Goal: Task Accomplishment & Management: Manage account settings

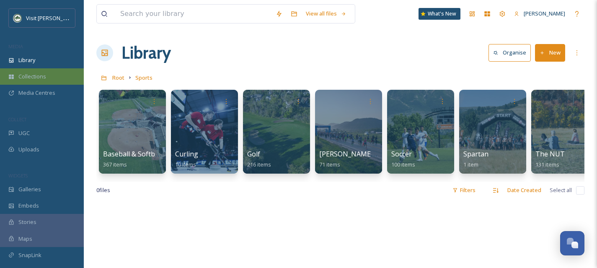
click at [43, 82] on div "Collections" at bounding box center [42, 76] width 84 height 16
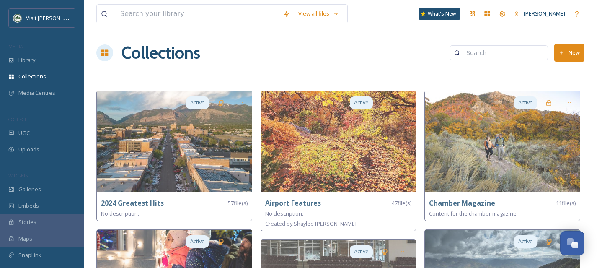
click at [562, 56] on button "New" at bounding box center [569, 52] width 30 height 17
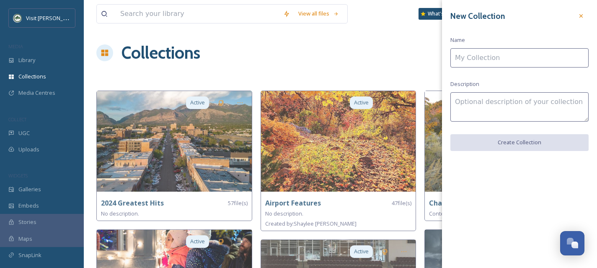
click at [504, 57] on input at bounding box center [519, 57] width 138 height 19
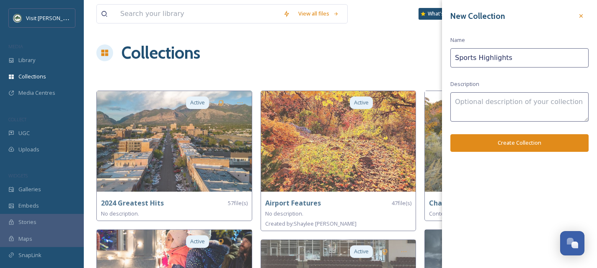
type input "Sports Highlights"
click at [508, 139] on button "Create Collection" at bounding box center [519, 142] width 138 height 17
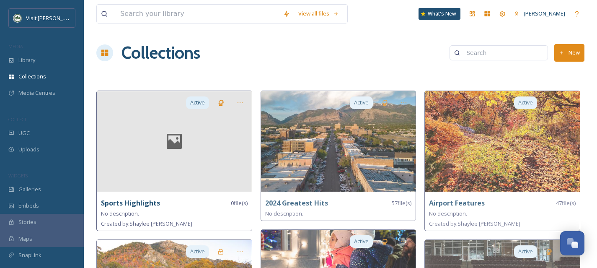
click at [213, 154] on div at bounding box center [174, 141] width 155 height 100
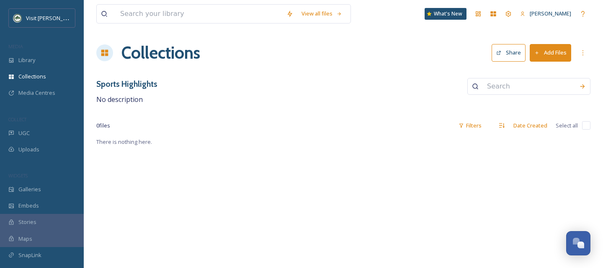
click at [561, 58] on button "Add Files" at bounding box center [550, 52] width 41 height 17
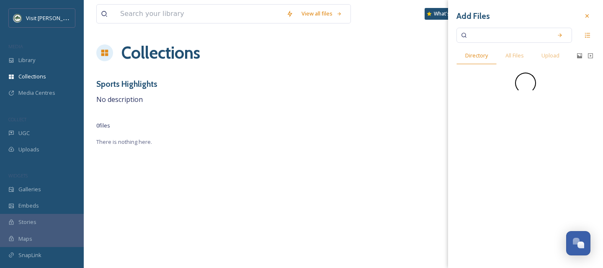
click at [298, 82] on div "Sports Highlights No description" at bounding box center [343, 91] width 494 height 27
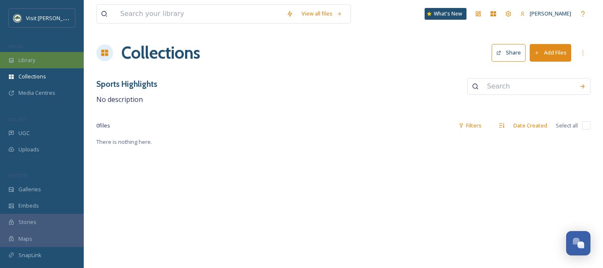
click at [29, 56] on span "Library" at bounding box center [26, 60] width 17 height 8
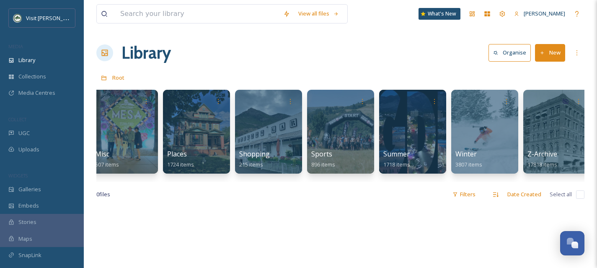
scroll to position [0, 520]
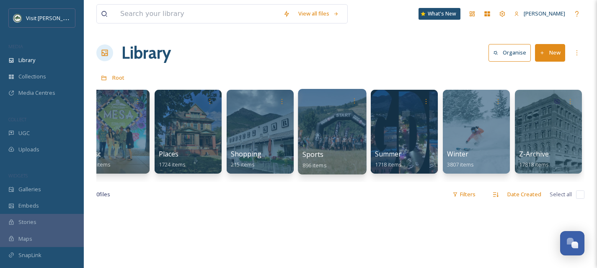
click at [332, 139] on div at bounding box center [332, 131] width 68 height 85
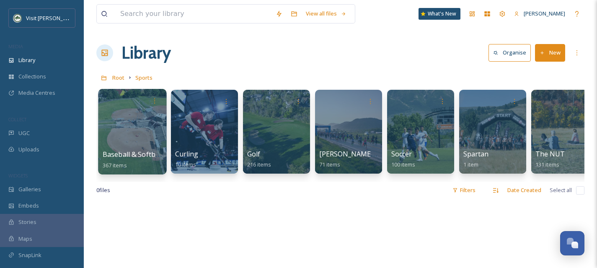
click at [131, 140] on div at bounding box center [132, 131] width 68 height 85
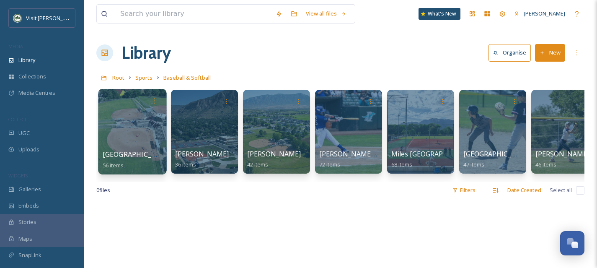
click at [152, 132] on div at bounding box center [132, 131] width 68 height 85
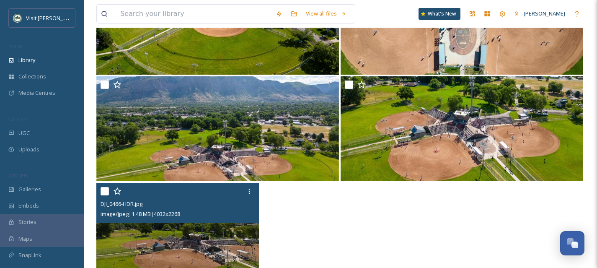
scroll to position [1951, 0]
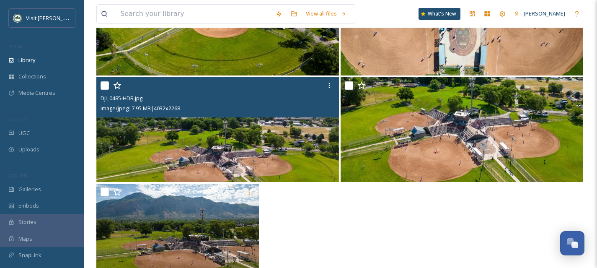
click at [213, 146] on img at bounding box center [217, 129] width 242 height 105
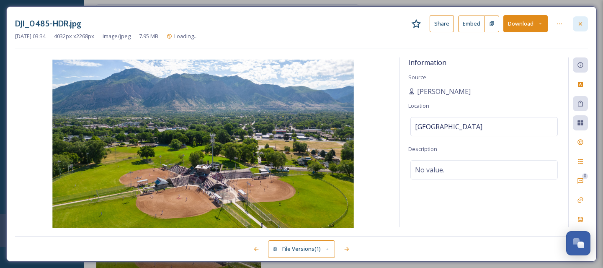
click at [582, 24] on icon at bounding box center [580, 24] width 7 height 7
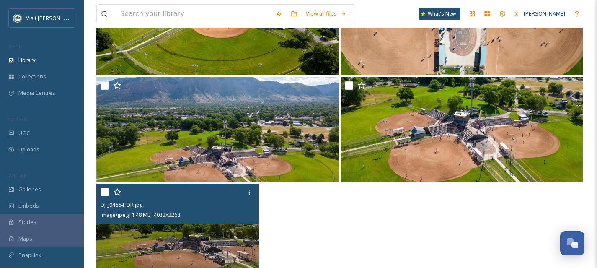
click at [144, 240] on img at bounding box center [177, 235] width 162 height 105
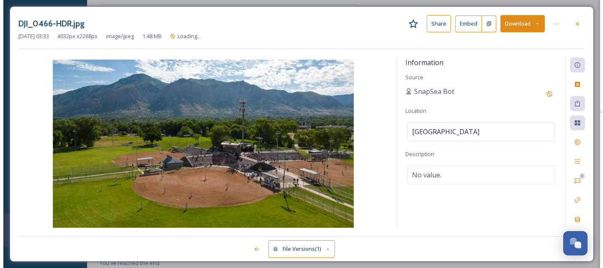
scroll to position [1877, 0]
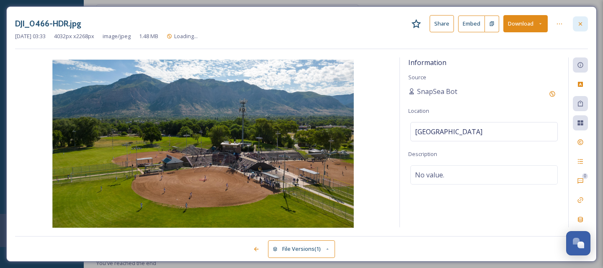
click at [577, 22] on icon at bounding box center [580, 24] width 7 height 7
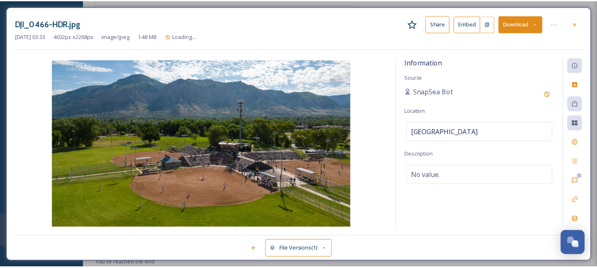
scroll to position [1951, 0]
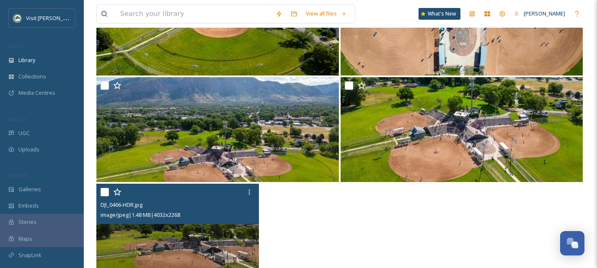
click at [106, 192] on input "checkbox" at bounding box center [104, 192] width 8 height 8
checkbox input "true"
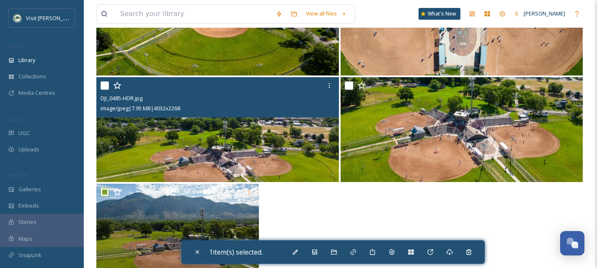
click at [104, 85] on input "checkbox" at bounding box center [104, 85] width 8 height 8
checkbox input "true"
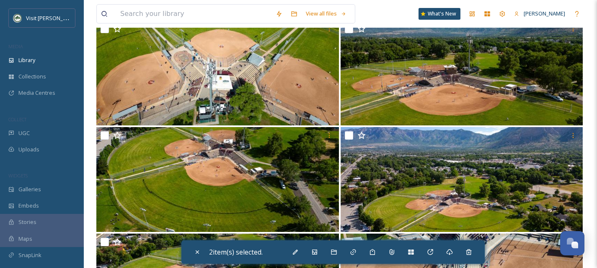
scroll to position [1689, 0]
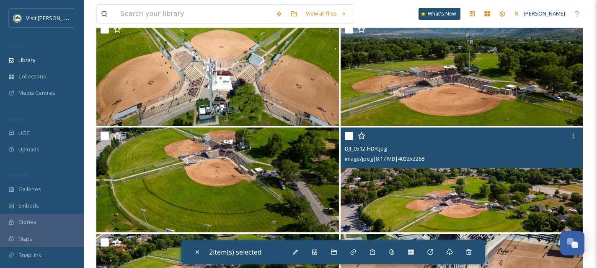
click at [347, 136] on input "checkbox" at bounding box center [349, 135] width 8 height 8
checkbox input "true"
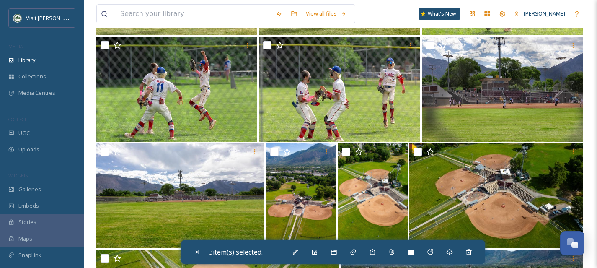
scroll to position [1460, 0]
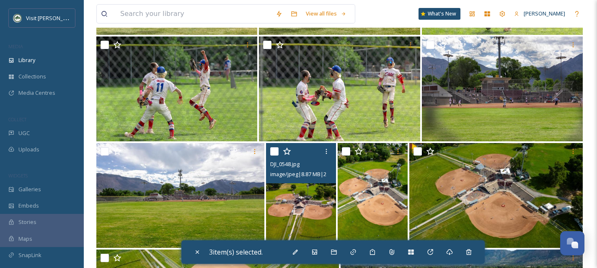
click at [274, 149] on input "checkbox" at bounding box center [274, 151] width 8 height 8
checkbox input "true"
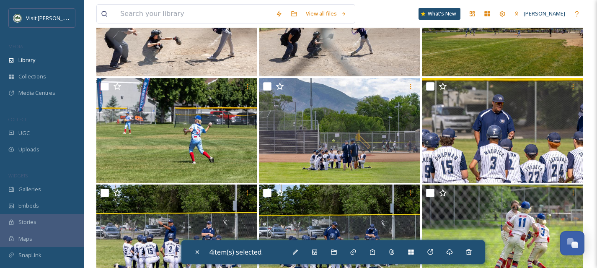
scroll to position [1187, 0]
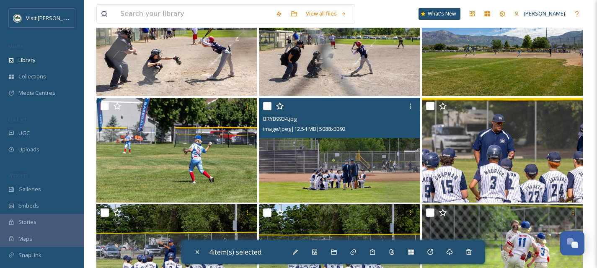
click at [264, 107] on input "checkbox" at bounding box center [267, 106] width 8 height 8
checkbox input "true"
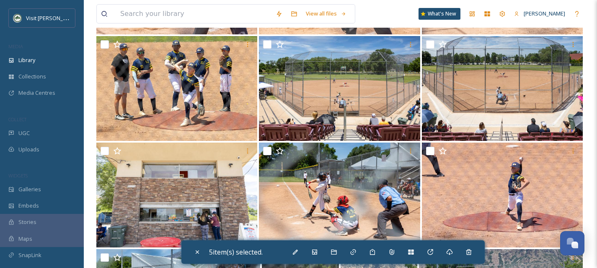
scroll to position [715, 0]
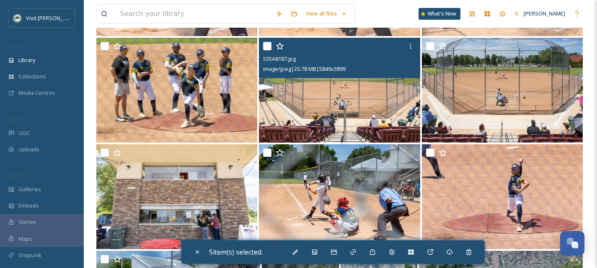
click at [267, 49] on input "checkbox" at bounding box center [267, 46] width 8 height 8
checkbox input "true"
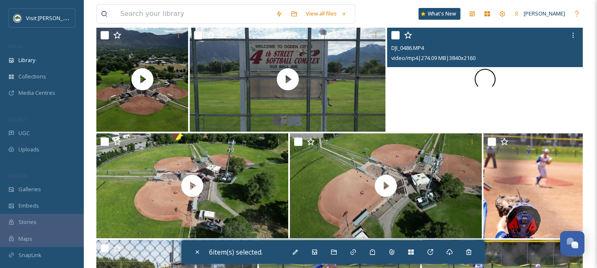
scroll to position [192, 0]
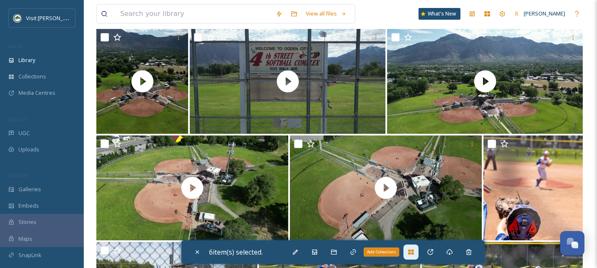
click at [418, 255] on div "Add Collections" at bounding box center [410, 251] width 15 height 15
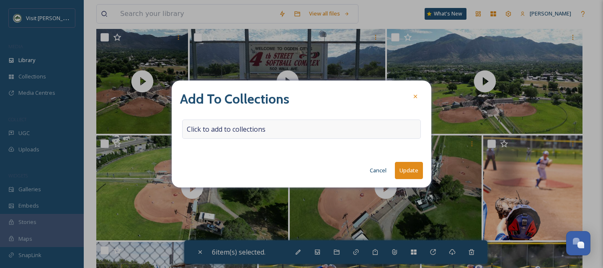
click at [262, 132] on span "Click to add to collections" at bounding box center [226, 129] width 79 height 10
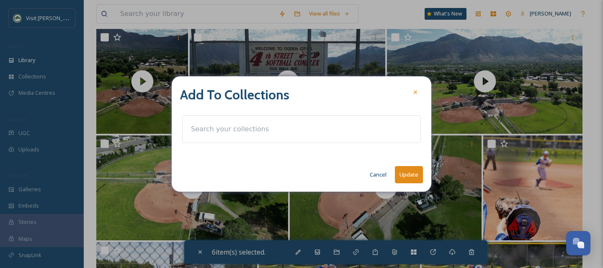
click at [262, 132] on input at bounding box center [233, 129] width 92 height 18
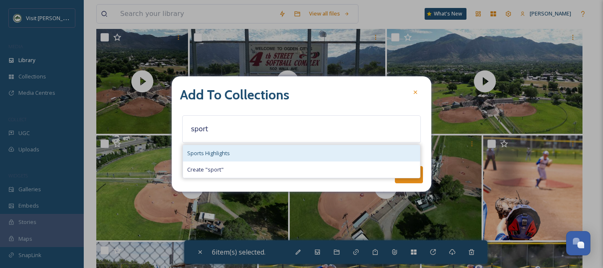
type input "sport"
click at [263, 149] on div "Sports Highlights" at bounding box center [301, 153] width 237 height 16
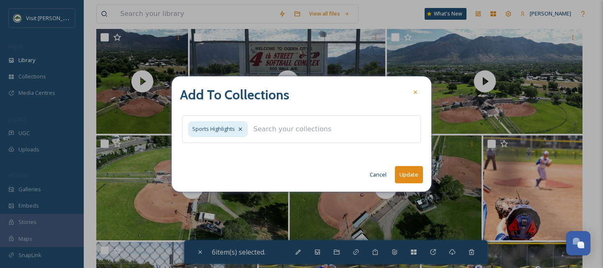
click at [405, 175] on button "Update" at bounding box center [409, 174] width 28 height 17
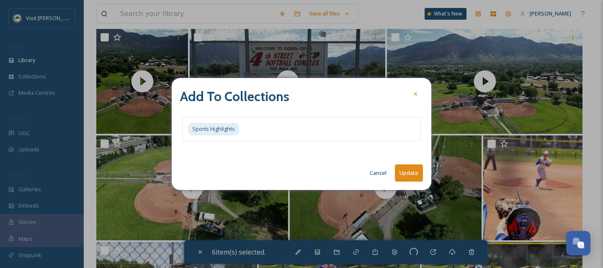
checkbox input "false"
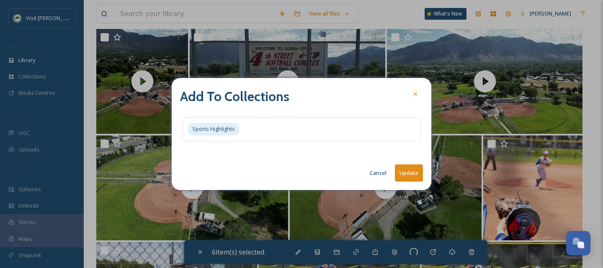
checkbox input "false"
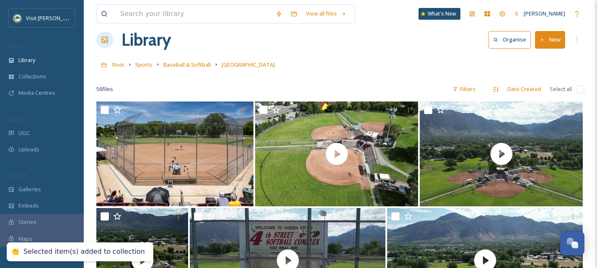
scroll to position [0, 0]
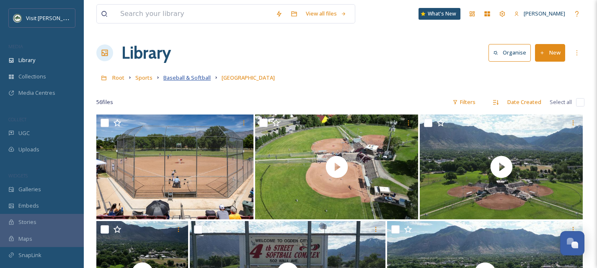
click at [195, 76] on span "Baseball & Softball" at bounding box center [186, 78] width 47 height 8
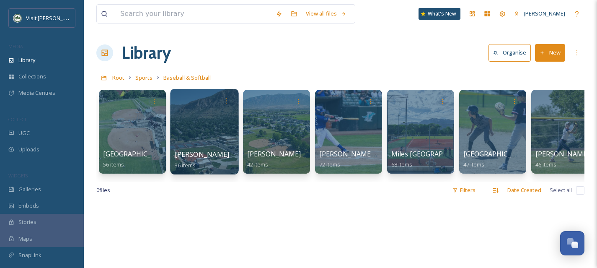
click at [224, 142] on div at bounding box center [204, 131] width 68 height 85
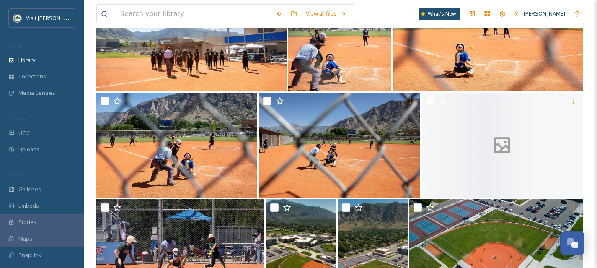
scroll to position [1027, 0]
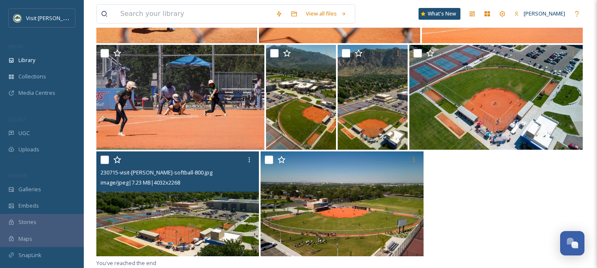
click at [103, 160] on input "checkbox" at bounding box center [104, 159] width 8 height 8
checkbox input "true"
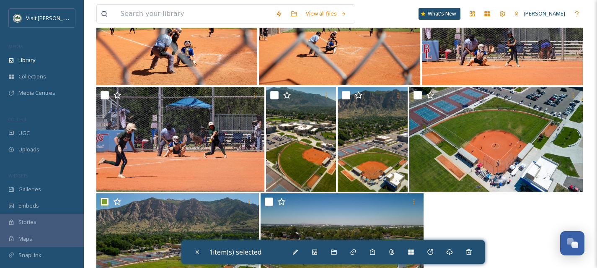
scroll to position [978, 0]
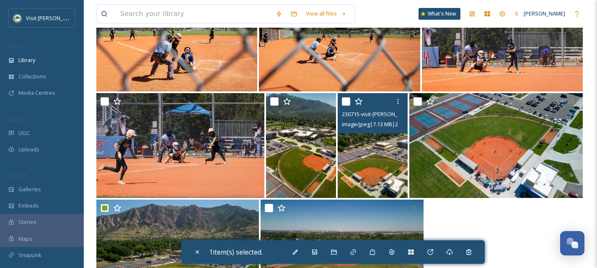
click at [340, 102] on div "230715-visit-[PERSON_NAME]-softball-825.jpg image/jpeg | 7.13 MB | 2268 x 4032" at bounding box center [372, 113] width 70 height 40
click at [344, 102] on input "checkbox" at bounding box center [346, 101] width 8 height 8
checkbox input "true"
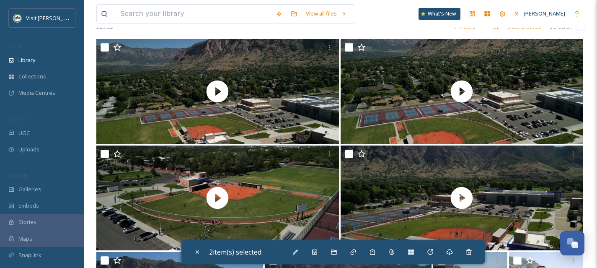
scroll to position [0, 0]
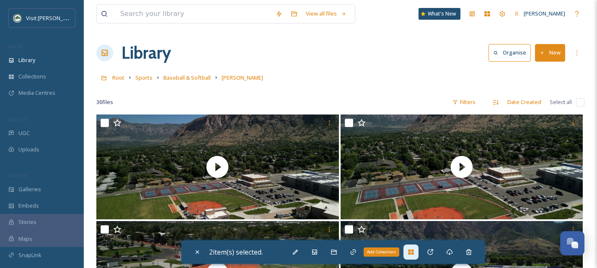
click at [411, 255] on div "Add Collections" at bounding box center [410, 251] width 15 height 15
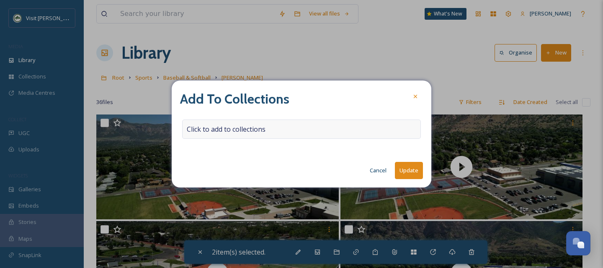
click at [219, 127] on span "Click to add to collections" at bounding box center [226, 129] width 79 height 10
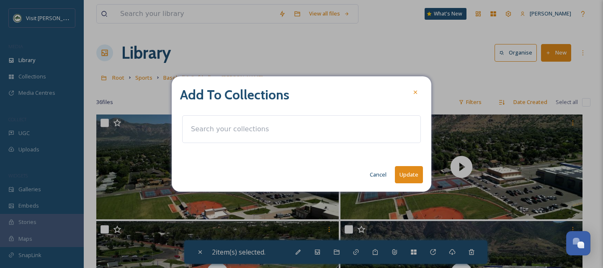
click at [219, 127] on input at bounding box center [233, 129] width 92 height 18
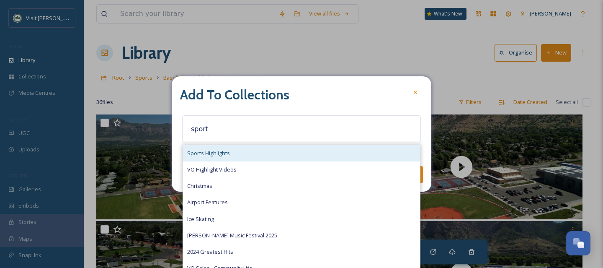
type input "sport"
click at [216, 154] on span "Sports Highlights" at bounding box center [208, 153] width 43 height 8
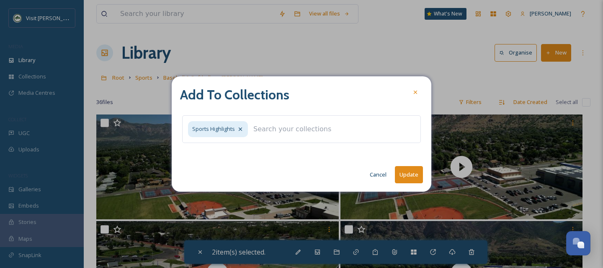
click at [405, 180] on button "Update" at bounding box center [409, 174] width 28 height 17
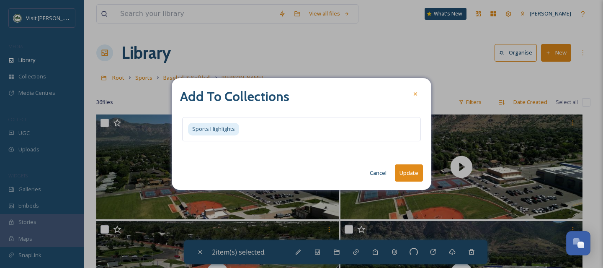
checkbox input "false"
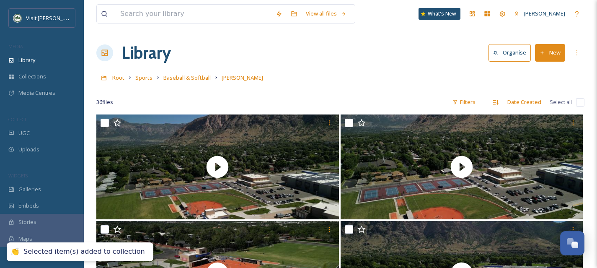
click at [187, 73] on link "Baseball & Softball" at bounding box center [186, 77] width 47 height 10
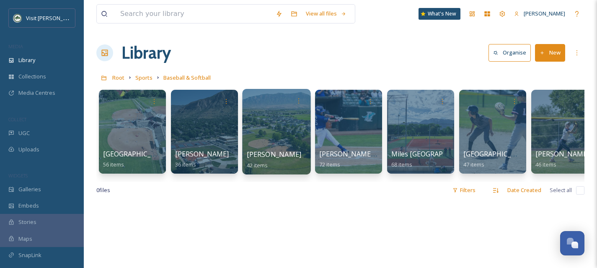
click at [267, 148] on div at bounding box center [276, 131] width 68 height 85
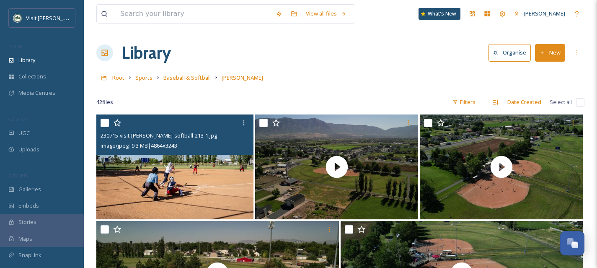
click at [101, 124] on input "checkbox" at bounding box center [104, 122] width 8 height 8
checkbox input "true"
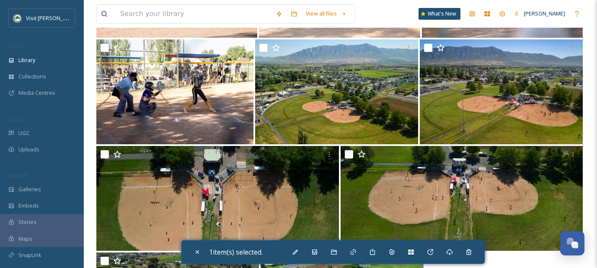
scroll to position [1354, 0]
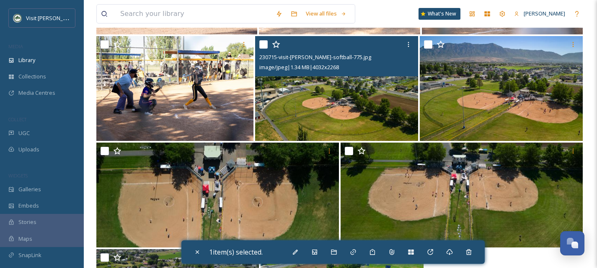
click at [266, 47] on input "checkbox" at bounding box center [263, 44] width 8 height 8
checkbox input "true"
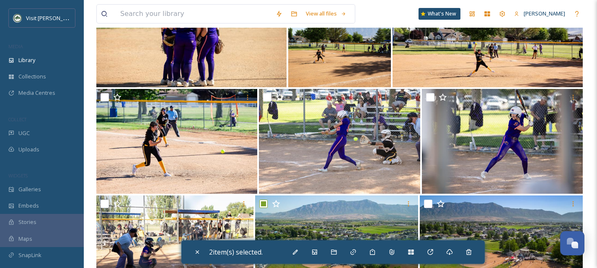
scroll to position [1194, 0]
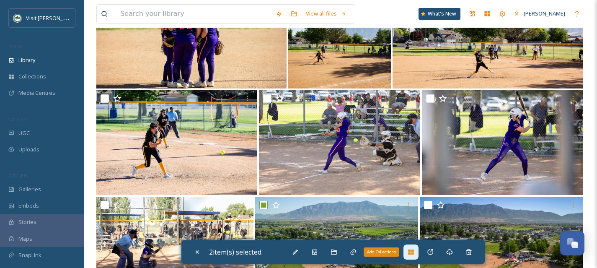
click at [409, 256] on div "Add Collections" at bounding box center [410, 251] width 15 height 15
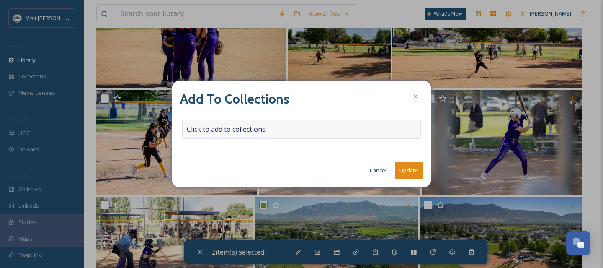
click at [221, 132] on span "Click to add to collections" at bounding box center [226, 129] width 79 height 10
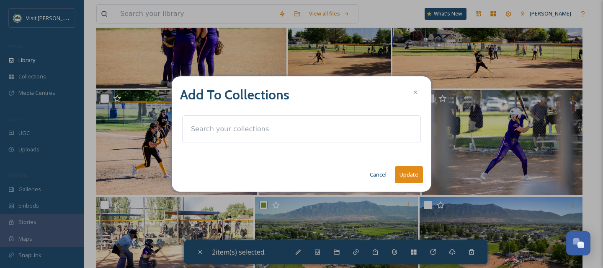
click at [221, 132] on input at bounding box center [233, 129] width 92 height 18
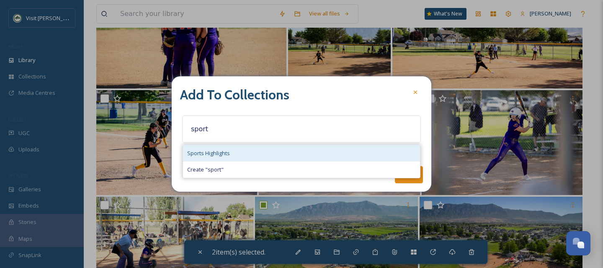
type input "sport"
click at [227, 147] on div "Sports Highlights" at bounding box center [301, 153] width 237 height 16
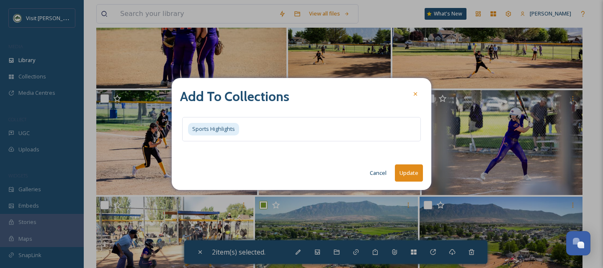
click at [408, 180] on button "Update" at bounding box center [409, 172] width 28 height 17
checkbox input "false"
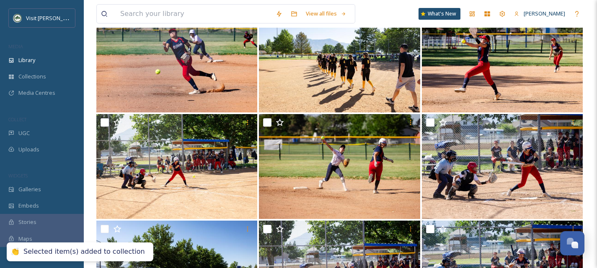
scroll to position [0, 0]
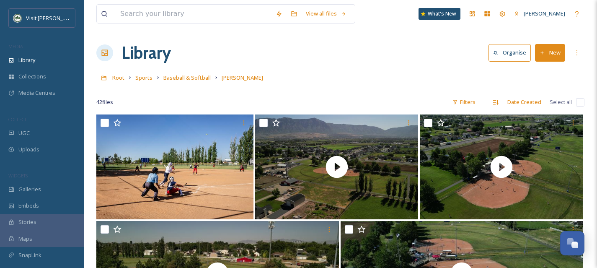
click at [177, 82] on link "Baseball & Softball" at bounding box center [186, 77] width 47 height 10
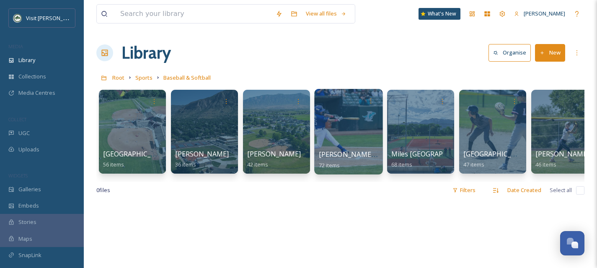
click at [359, 145] on div at bounding box center [348, 131] width 68 height 85
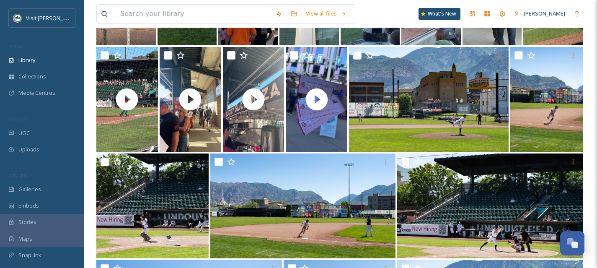
scroll to position [582, 0]
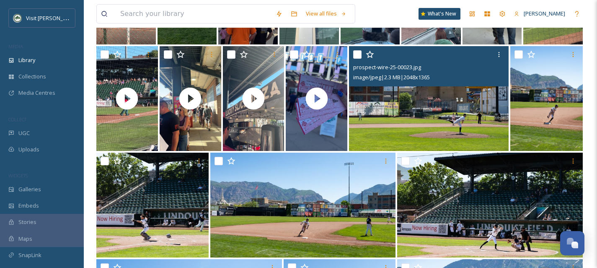
click at [359, 55] on input "checkbox" at bounding box center [357, 54] width 8 height 8
checkbox input "true"
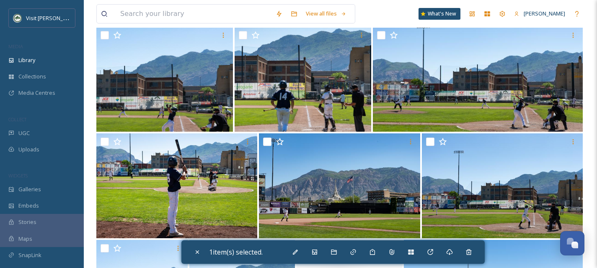
scroll to position [920, 0]
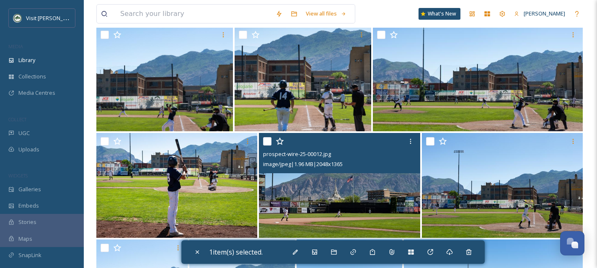
click at [268, 142] on input "checkbox" at bounding box center [267, 141] width 8 height 8
checkbox input "true"
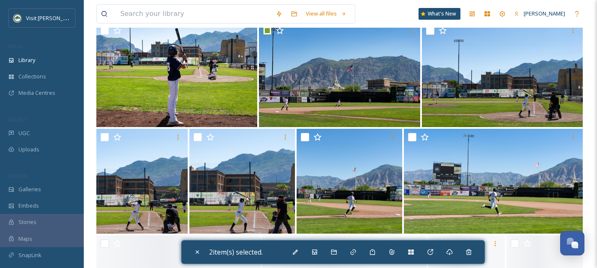
scroll to position [1112, 0]
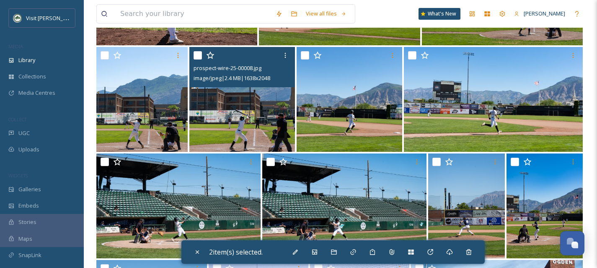
click at [195, 54] on input "checkbox" at bounding box center [197, 55] width 8 height 8
checkbox input "true"
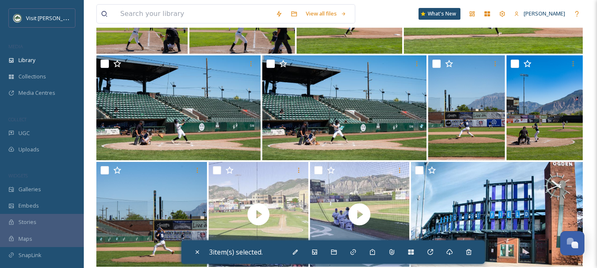
scroll to position [1211, 0]
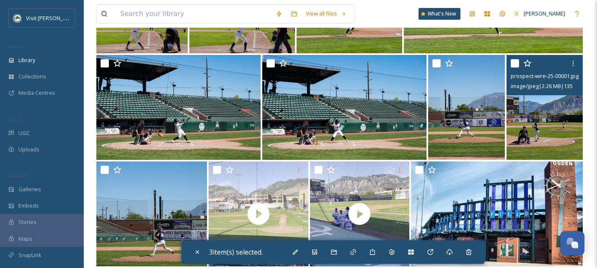
click at [512, 60] on input "checkbox" at bounding box center [514, 63] width 8 height 8
checkbox input "true"
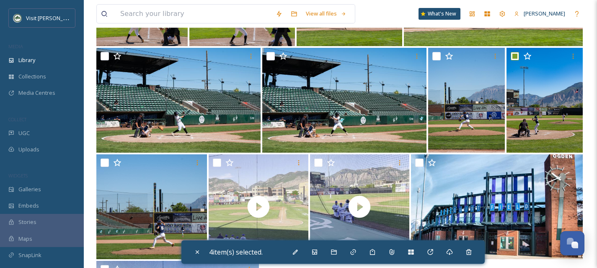
scroll to position [1218, 0]
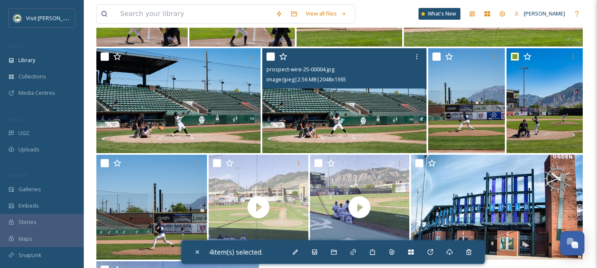
click at [269, 58] on input "checkbox" at bounding box center [270, 56] width 8 height 8
checkbox input "true"
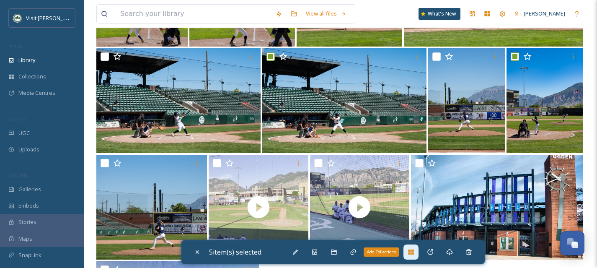
click at [413, 251] on icon at bounding box center [410, 251] width 7 height 7
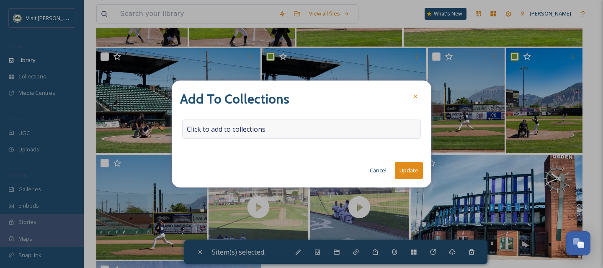
click at [222, 128] on span "Click to add to collections" at bounding box center [226, 129] width 79 height 10
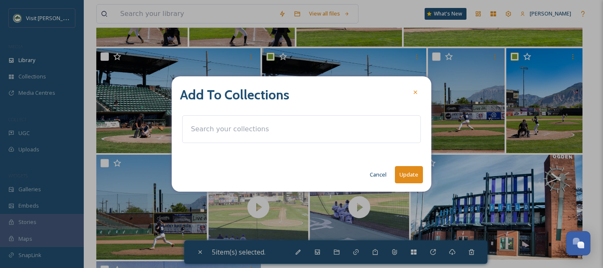
click at [222, 128] on input at bounding box center [233, 129] width 92 height 18
click at [226, 129] on input "collec" at bounding box center [233, 129] width 92 height 18
type input "c"
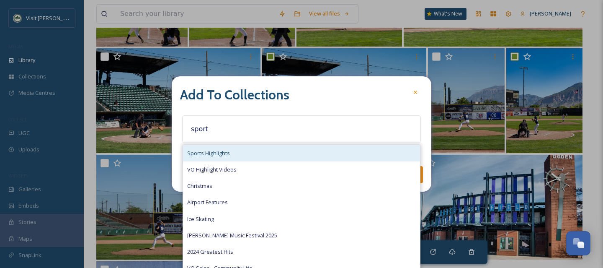
type input "sport"
click at [235, 149] on div "Sports Highlights" at bounding box center [301, 153] width 237 height 16
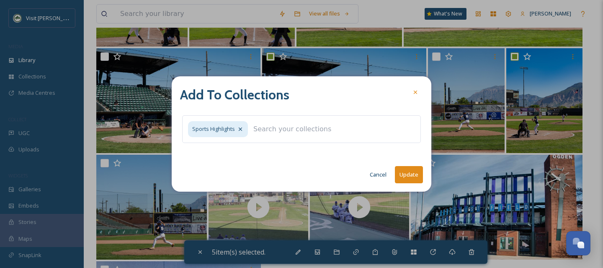
click at [419, 173] on button "Update" at bounding box center [409, 174] width 28 height 17
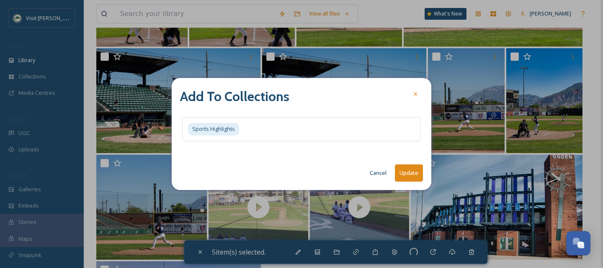
checkbox input "false"
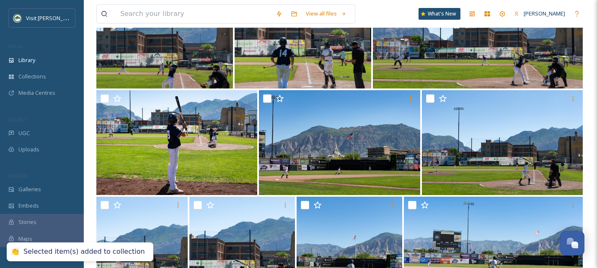
scroll to position [0, 0]
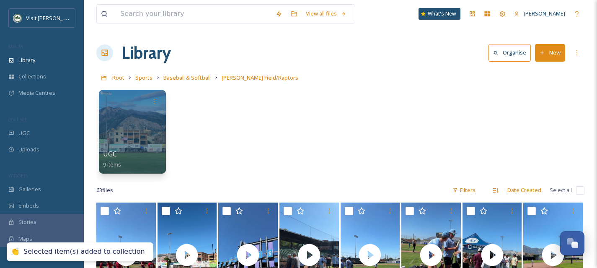
click at [185, 74] on link "Baseball & Softball" at bounding box center [186, 77] width 47 height 10
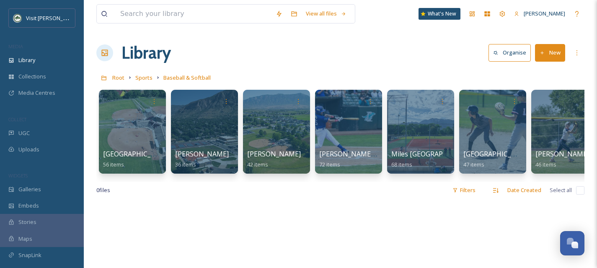
scroll to position [0, 16]
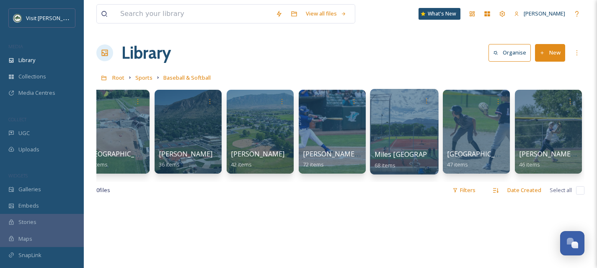
click at [407, 136] on div at bounding box center [404, 131] width 68 height 85
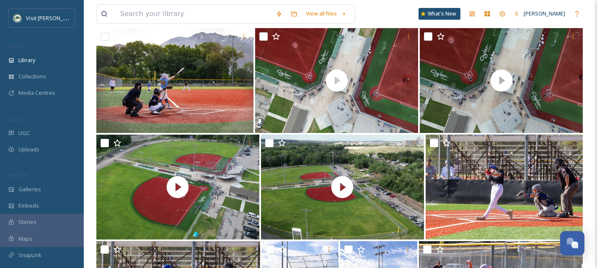
scroll to position [86, 0]
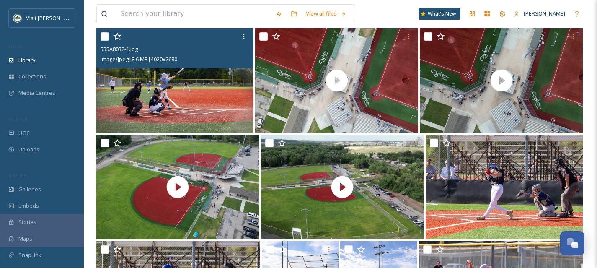
click at [104, 37] on input "checkbox" at bounding box center [104, 36] width 8 height 8
checkbox input "true"
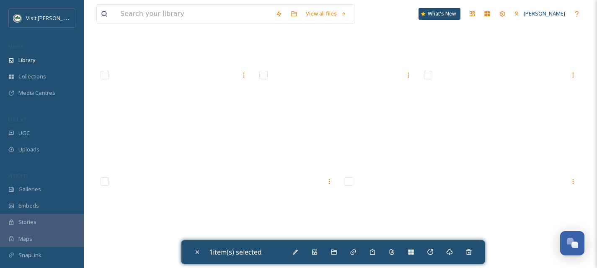
scroll to position [2409, 0]
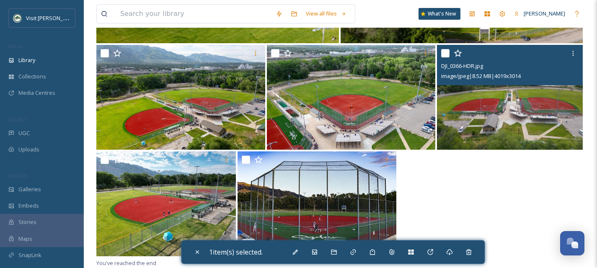
click at [448, 56] on input "checkbox" at bounding box center [445, 53] width 8 height 8
checkbox input "true"
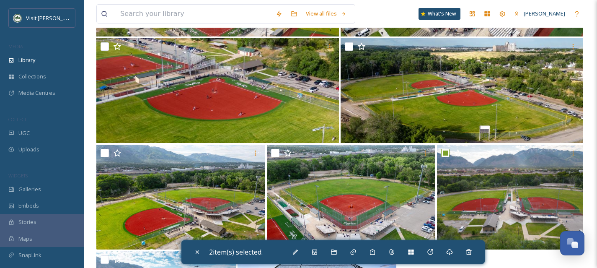
scroll to position [2260, 0]
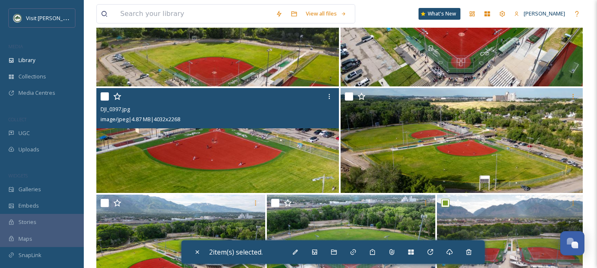
click at [105, 96] on input "checkbox" at bounding box center [104, 96] width 8 height 8
checkbox input "true"
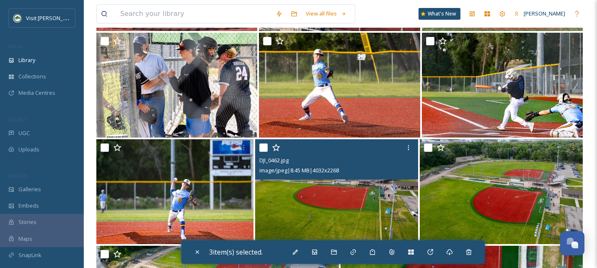
scroll to position [1676, 0]
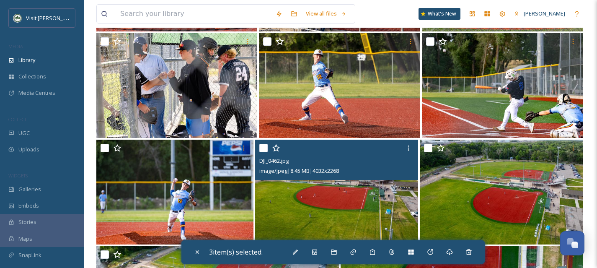
click at [265, 147] on input "checkbox" at bounding box center [263, 148] width 8 height 8
checkbox input "true"
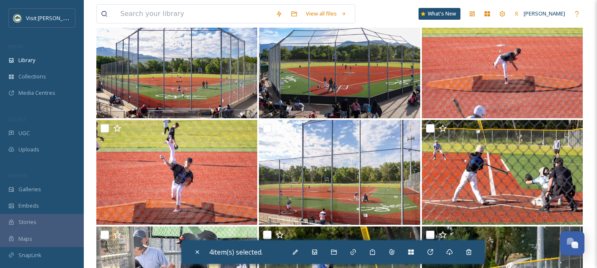
scroll to position [1454, 0]
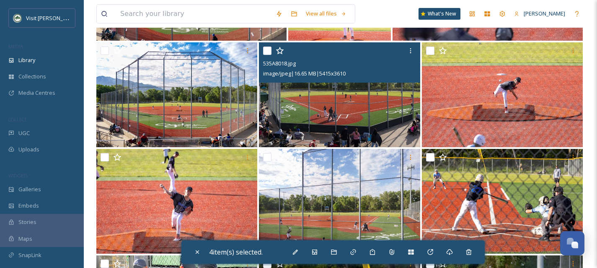
click at [268, 48] on input "checkbox" at bounding box center [267, 50] width 8 height 8
checkbox input "true"
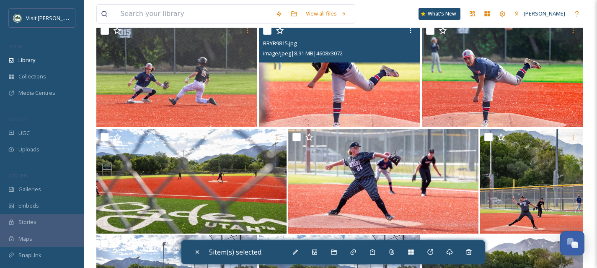
scroll to position [977, 0]
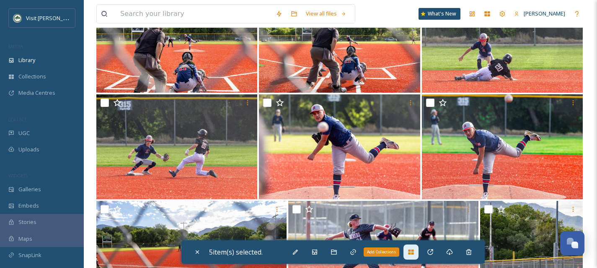
click at [416, 254] on div "Add Collections" at bounding box center [410, 251] width 15 height 15
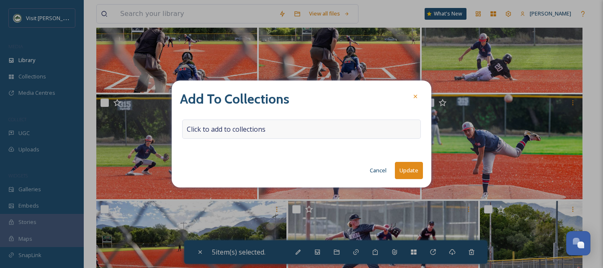
click at [229, 125] on span "Click to add to collections" at bounding box center [226, 129] width 79 height 10
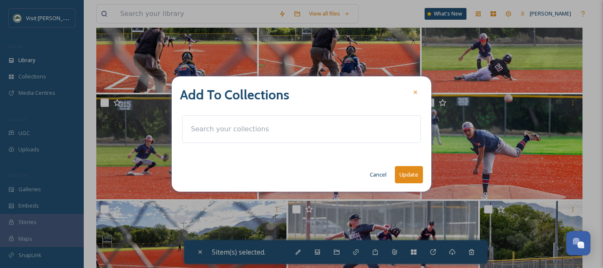
click at [228, 124] on input at bounding box center [233, 129] width 92 height 18
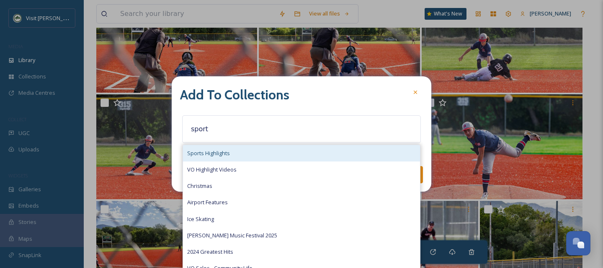
type input "sport"
click at [246, 145] on div "Sports Highlights" at bounding box center [301, 153] width 237 height 16
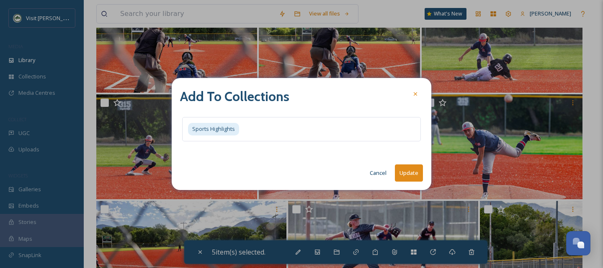
click at [401, 174] on button "Update" at bounding box center [409, 172] width 28 height 17
checkbox input "false"
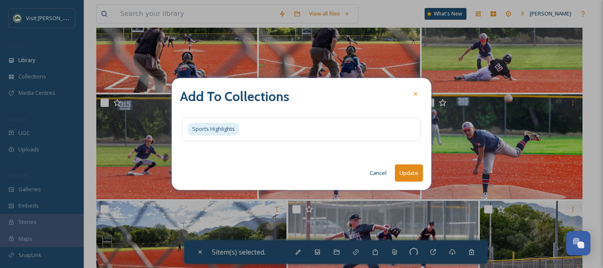
checkbox input "false"
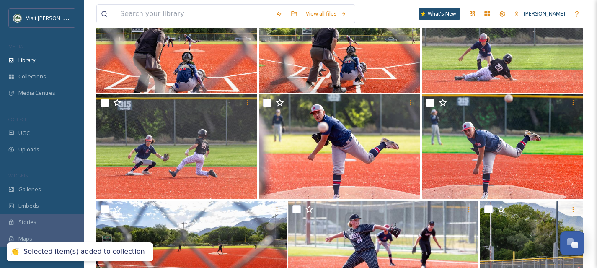
scroll to position [0, 0]
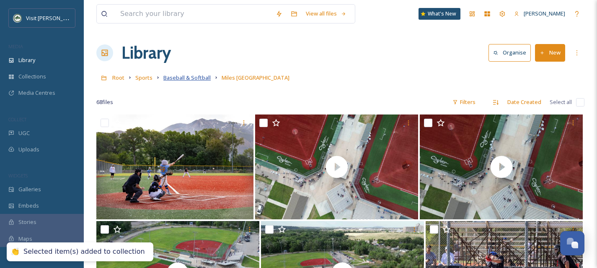
click at [200, 76] on span "Baseball & Softball" at bounding box center [186, 78] width 47 height 8
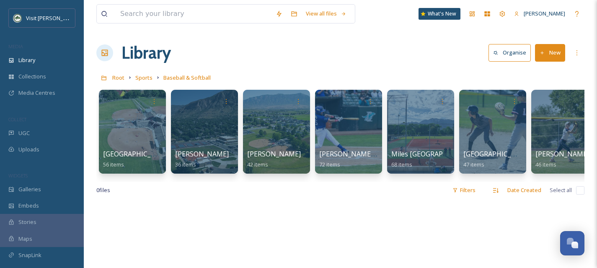
scroll to position [0, 16]
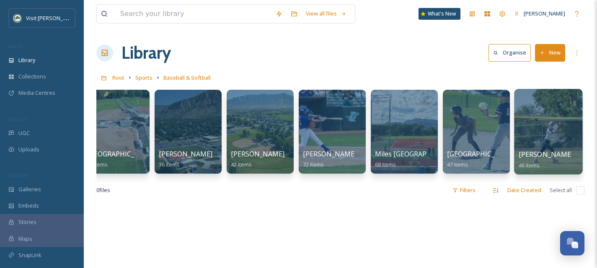
click at [551, 145] on div at bounding box center [548, 131] width 68 height 85
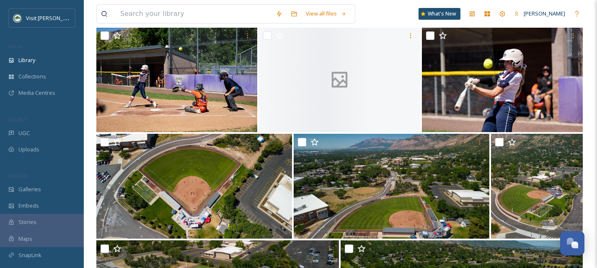
scroll to position [939, 0]
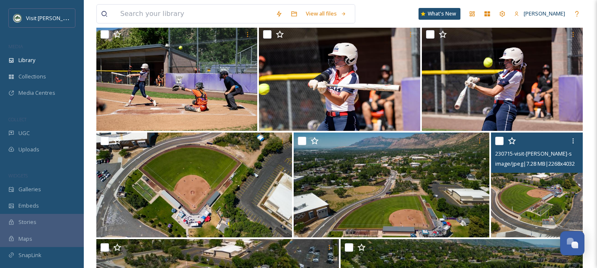
click at [500, 141] on input "checkbox" at bounding box center [499, 140] width 8 height 8
checkbox input "true"
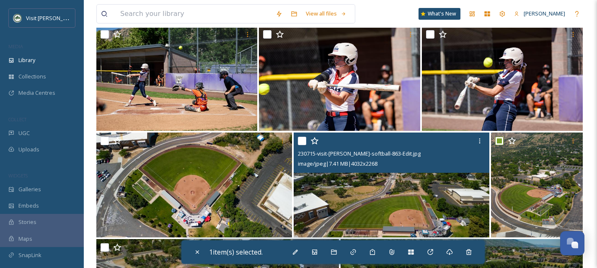
click at [304, 141] on input "checkbox" at bounding box center [302, 140] width 8 height 8
checkbox input "true"
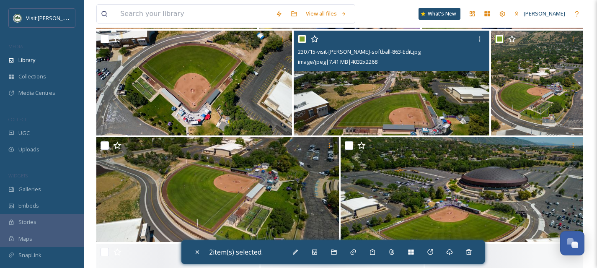
scroll to position [1185, 0]
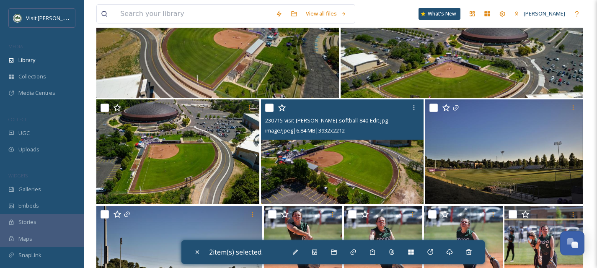
click at [265, 108] on input "checkbox" at bounding box center [269, 107] width 8 height 8
checkbox input "true"
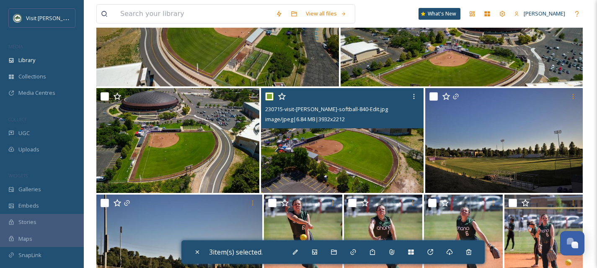
scroll to position [1346, 0]
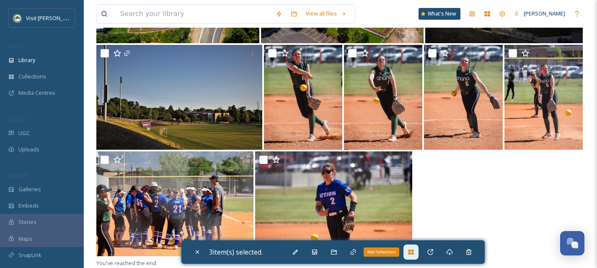
click at [411, 254] on icon at bounding box center [410, 251] width 5 height 5
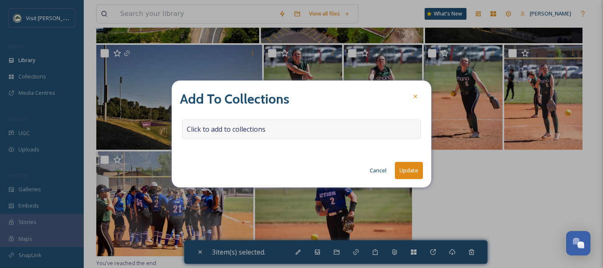
click at [237, 128] on span "Click to add to collections" at bounding box center [226, 129] width 79 height 10
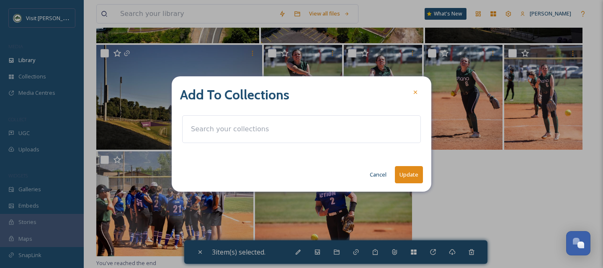
click at [236, 128] on input at bounding box center [233, 129] width 92 height 18
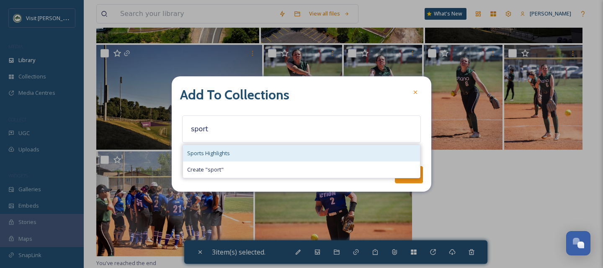
type input "sport"
click at [247, 151] on div "Sports Highlights" at bounding box center [301, 153] width 237 height 16
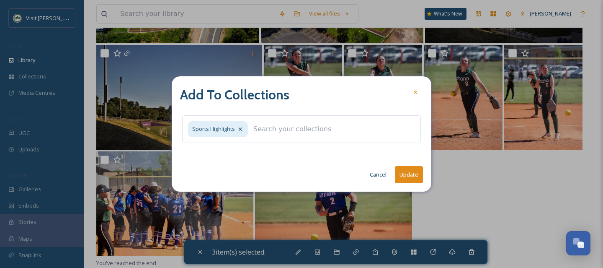
click at [403, 173] on button "Update" at bounding box center [409, 174] width 28 height 17
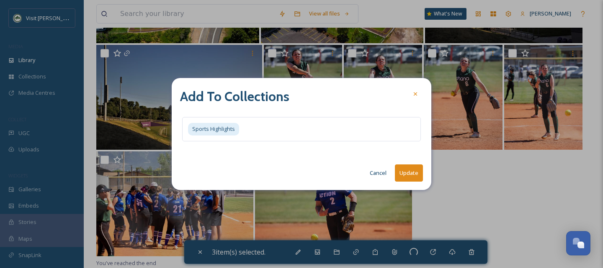
checkbox input "false"
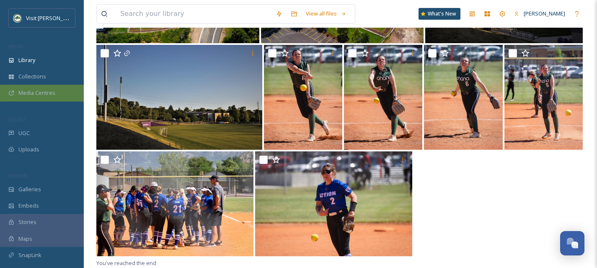
click at [39, 87] on div "Media Centres" at bounding box center [42, 93] width 84 height 16
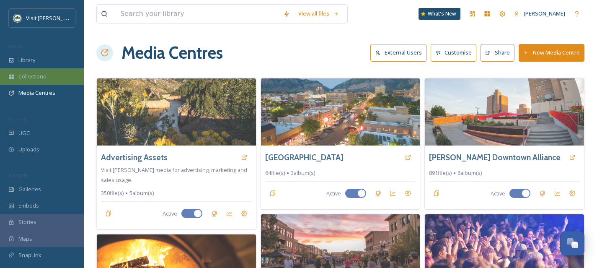
click at [48, 75] on div "Collections" at bounding box center [42, 76] width 84 height 16
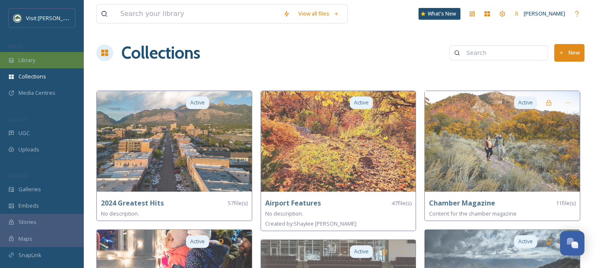
click at [60, 60] on div "Library" at bounding box center [42, 60] width 84 height 16
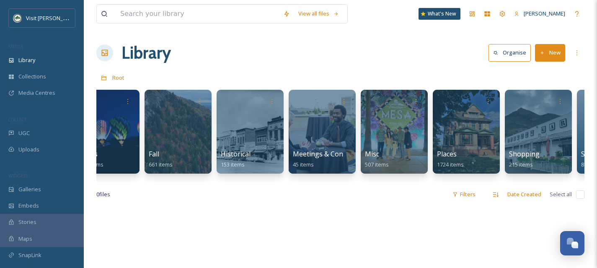
scroll to position [0, 261]
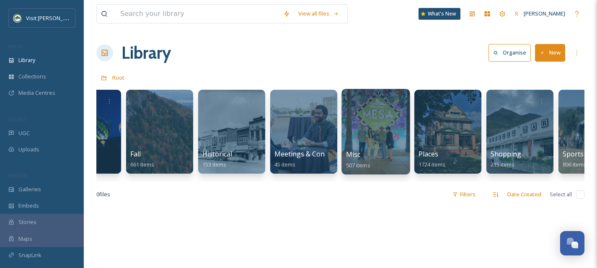
click at [391, 145] on div at bounding box center [375, 131] width 68 height 85
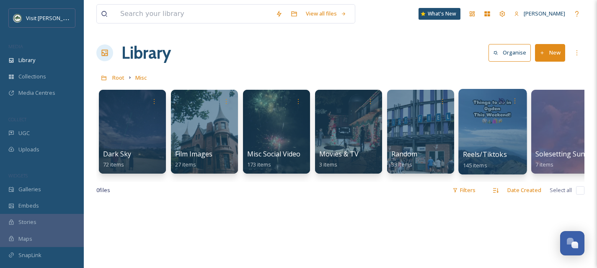
click at [504, 133] on div at bounding box center [492, 131] width 68 height 85
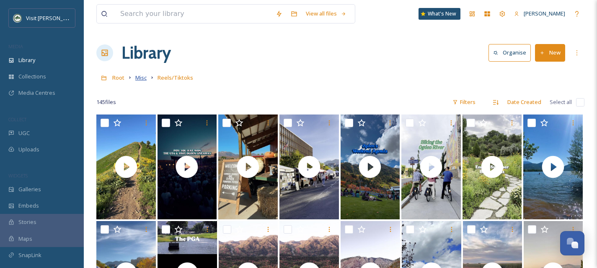
click at [143, 79] on span "Misc" at bounding box center [140, 78] width 11 height 8
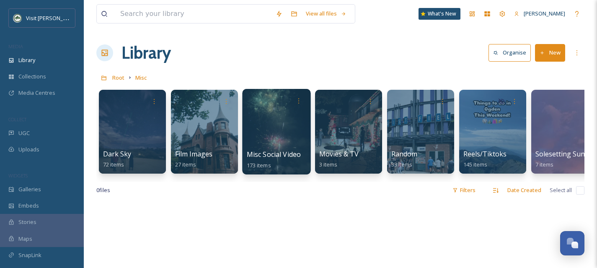
click at [281, 143] on div at bounding box center [276, 131] width 68 height 85
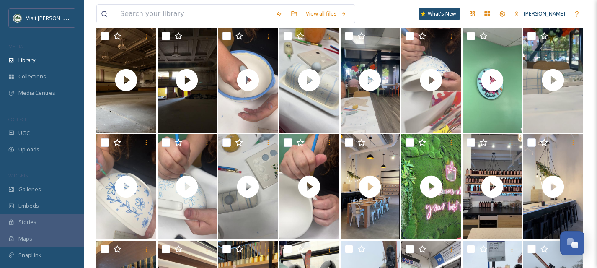
scroll to position [1470, 0]
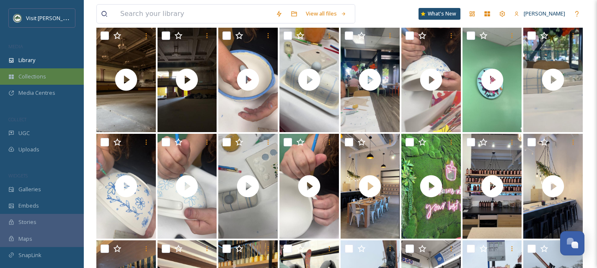
click at [32, 70] on div "Collections" at bounding box center [42, 76] width 84 height 16
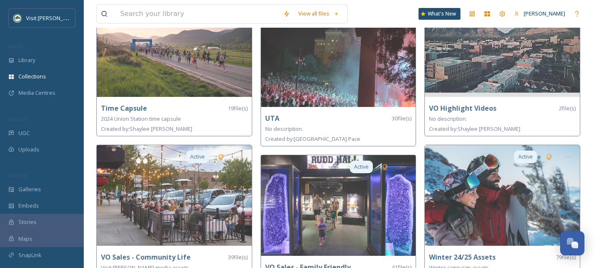
scroll to position [705, 0]
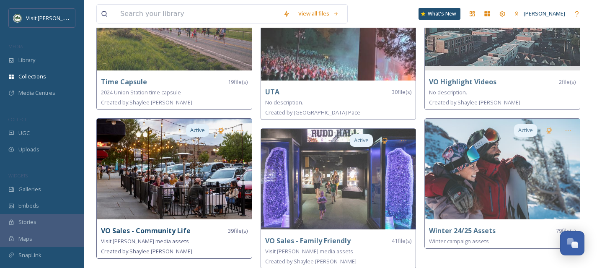
click at [188, 179] on img at bounding box center [174, 168] width 155 height 100
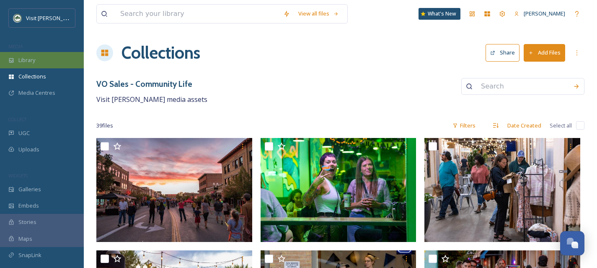
click at [52, 58] on div "Library" at bounding box center [42, 60] width 84 height 16
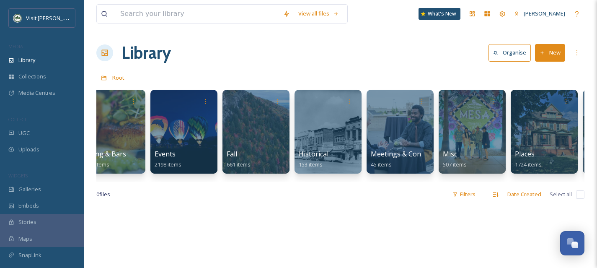
scroll to position [0, 220]
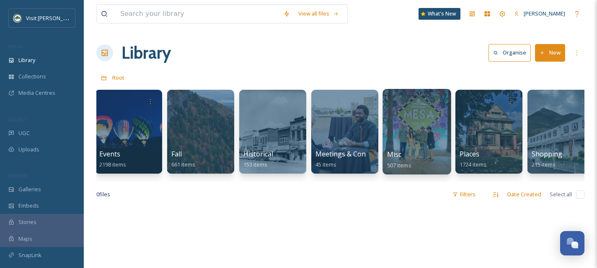
click at [412, 146] on div at bounding box center [416, 131] width 68 height 85
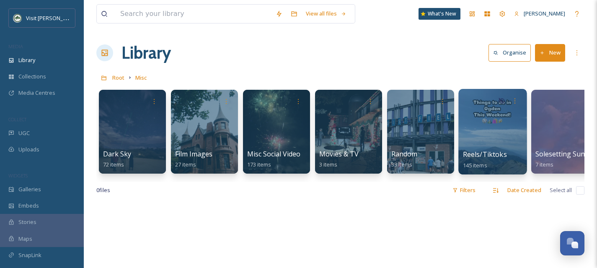
click at [496, 134] on div at bounding box center [492, 131] width 68 height 85
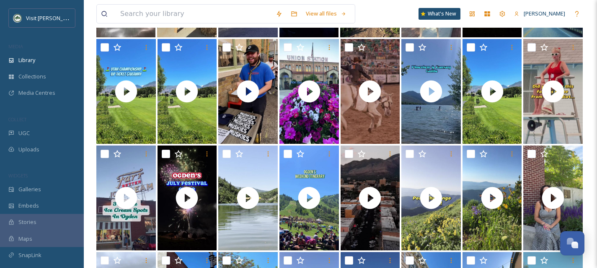
scroll to position [394, 0]
click at [45, 73] on span "Collections" at bounding box center [32, 76] width 28 height 8
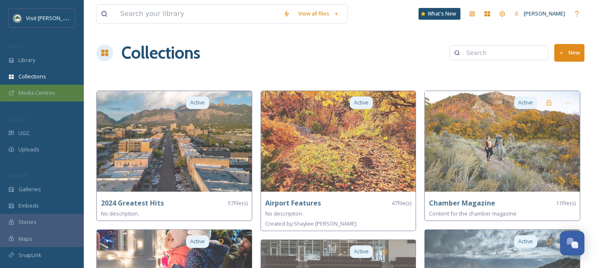
click at [46, 98] on div "Media Centres" at bounding box center [42, 93] width 84 height 16
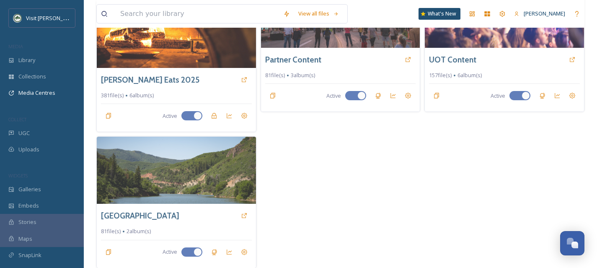
scroll to position [93, 0]
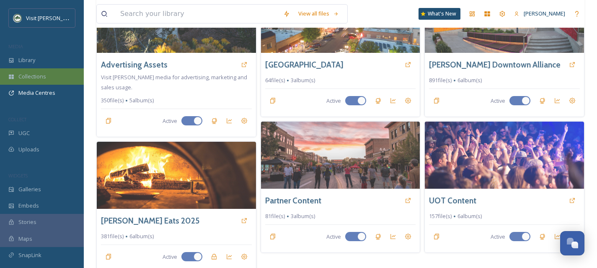
click at [36, 81] on div "Collections" at bounding box center [42, 76] width 84 height 16
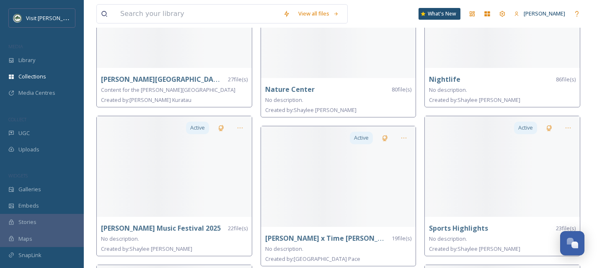
scroll to position [705, 0]
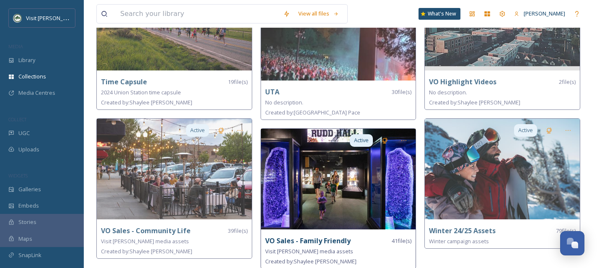
click at [338, 205] on img at bounding box center [338, 179] width 155 height 100
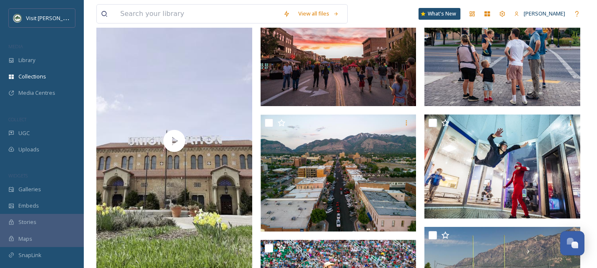
scroll to position [116, 0]
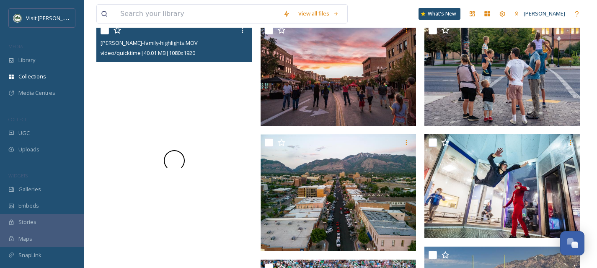
click at [161, 80] on div at bounding box center [174, 160] width 156 height 277
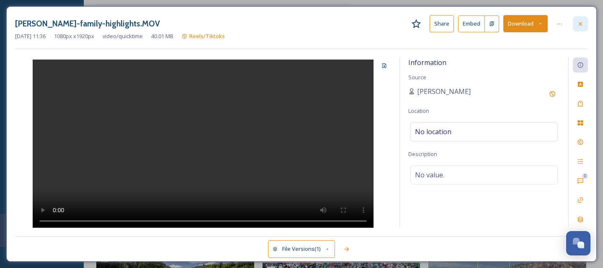
click at [581, 23] on icon at bounding box center [580, 24] width 7 height 7
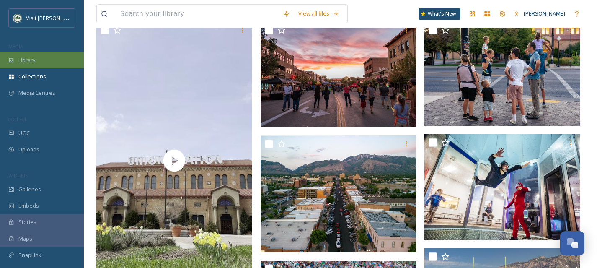
click at [45, 59] on div "Library" at bounding box center [42, 60] width 84 height 16
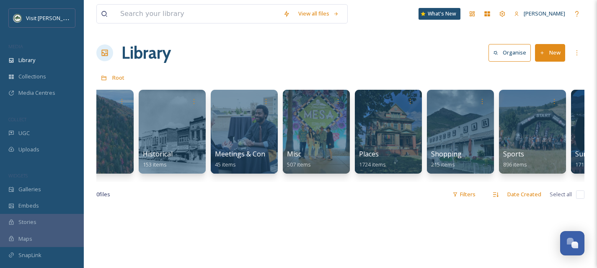
scroll to position [0, 334]
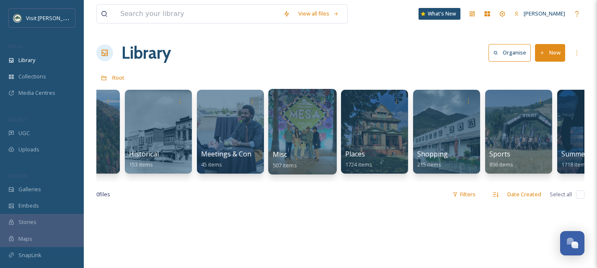
click at [299, 146] on div at bounding box center [302, 131] width 68 height 85
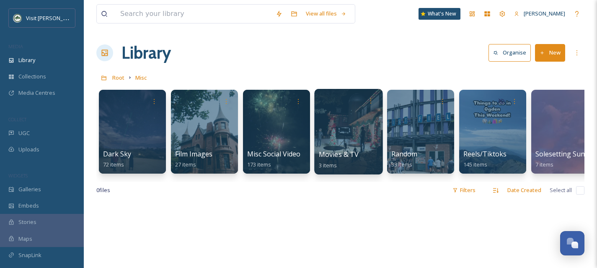
click at [351, 153] on span "Movies & TV" at bounding box center [339, 153] width 40 height 9
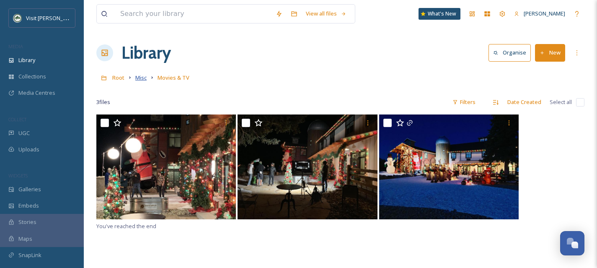
click at [135, 78] on span "Misc" at bounding box center [140, 78] width 11 height 8
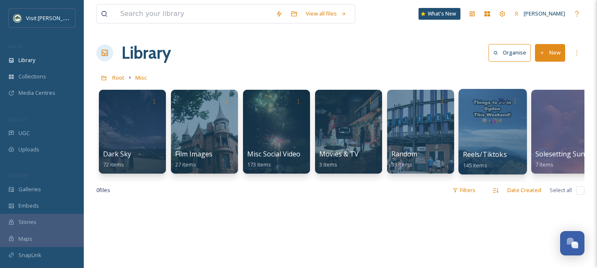
click at [495, 137] on div at bounding box center [492, 131] width 68 height 85
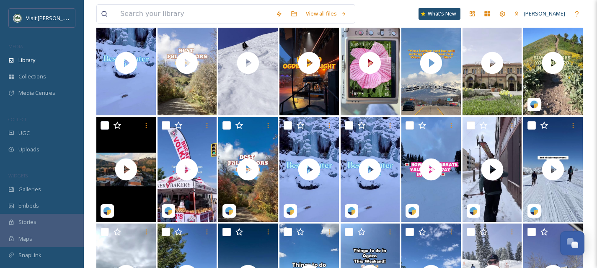
scroll to position [1619, 0]
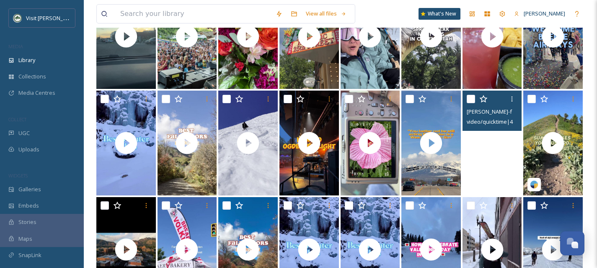
click at [491, 167] on video "ogden-family-highlights.MOV" at bounding box center [491, 142] width 59 height 105
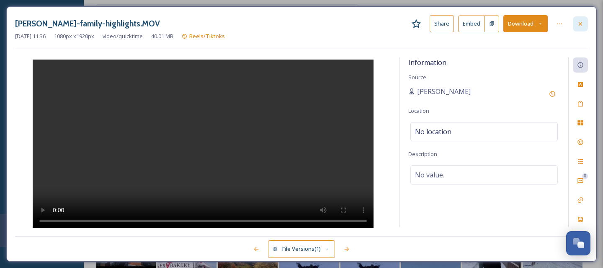
click at [585, 23] on div at bounding box center [580, 23] width 15 height 15
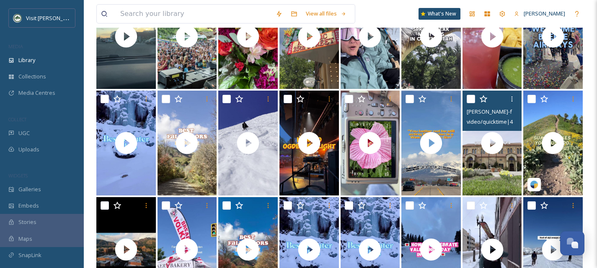
click at [471, 98] on input "checkbox" at bounding box center [470, 99] width 8 height 8
checkbox input "true"
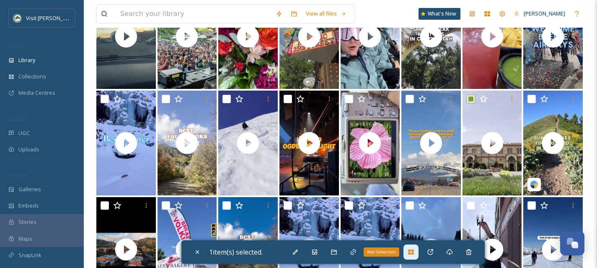
click at [410, 253] on icon at bounding box center [410, 251] width 7 height 7
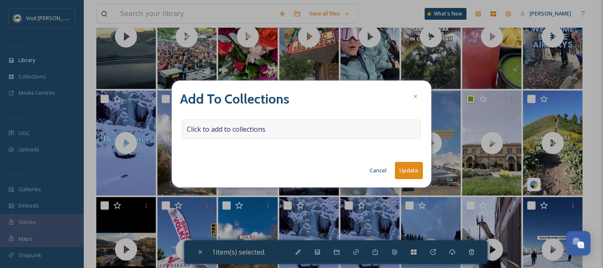
click at [209, 126] on span "Click to add to collections" at bounding box center [226, 129] width 79 height 10
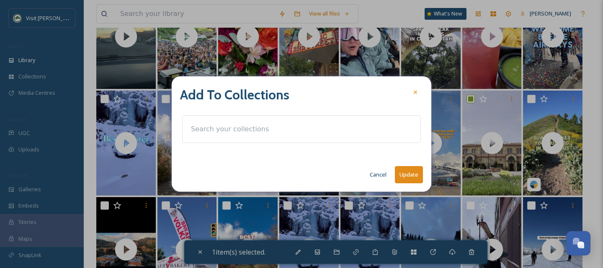
click at [210, 126] on input at bounding box center [233, 129] width 92 height 18
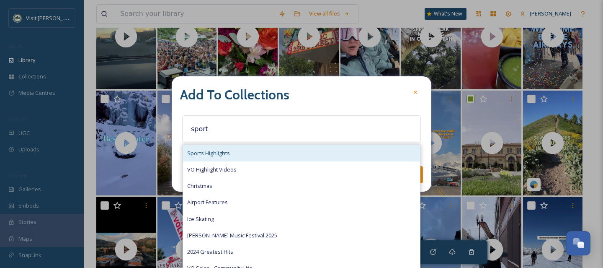
type input "sport"
click at [210, 158] on div "Sports Highlights" at bounding box center [301, 153] width 237 height 16
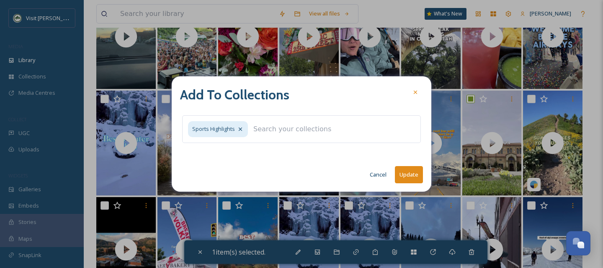
click at [403, 177] on button "Update" at bounding box center [409, 174] width 28 height 17
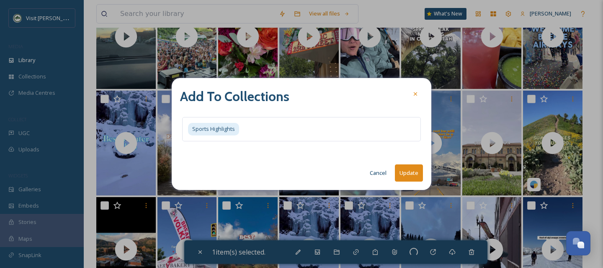
checkbox input "false"
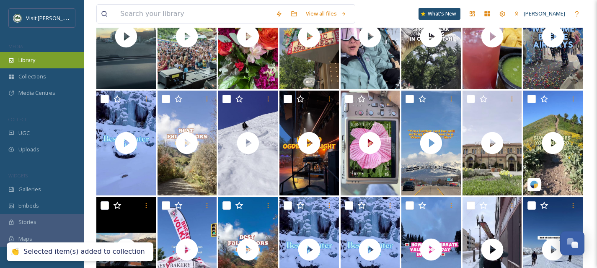
click at [39, 62] on div "Library" at bounding box center [42, 60] width 84 height 16
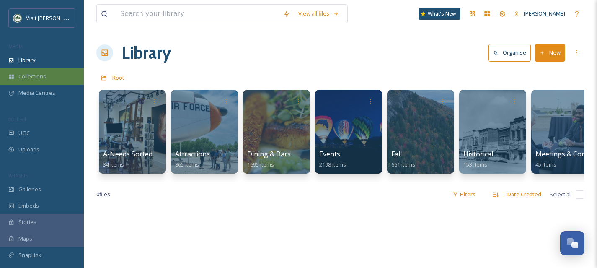
click at [36, 73] on span "Collections" at bounding box center [32, 76] width 28 height 8
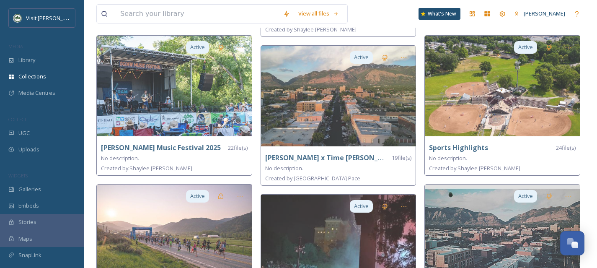
scroll to position [492, 0]
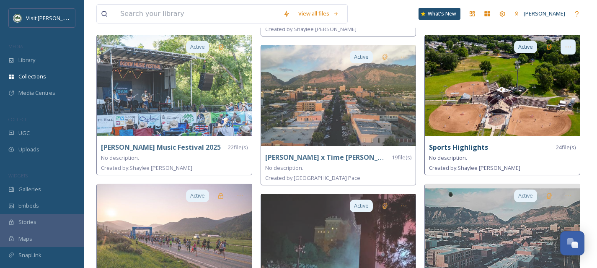
click at [568, 47] on div at bounding box center [567, 46] width 15 height 15
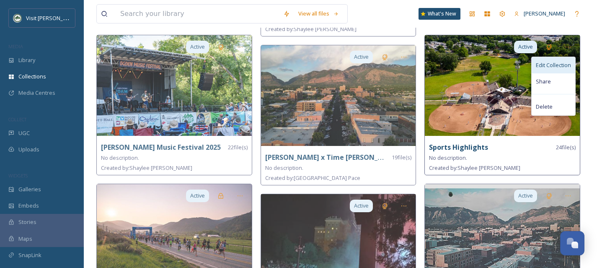
click at [564, 63] on span "Edit Collection" at bounding box center [552, 65] width 35 height 8
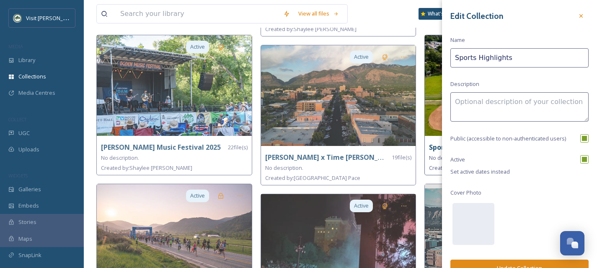
click at [471, 104] on textarea at bounding box center [519, 106] width 138 height 29
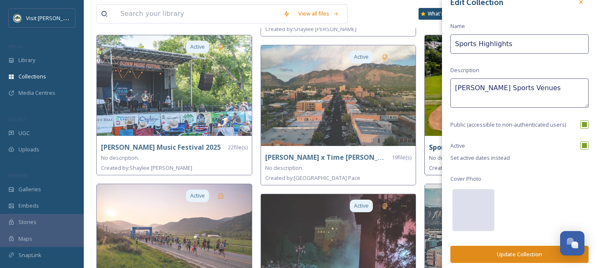
scroll to position [14, 0]
type textarea "[PERSON_NAME] Sports Venues"
click at [481, 211] on div at bounding box center [473, 210] width 42 height 42
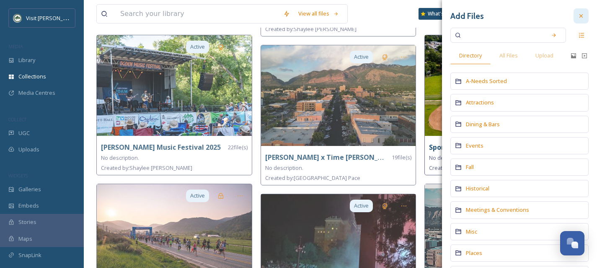
click at [577, 18] on icon at bounding box center [580, 16] width 7 height 7
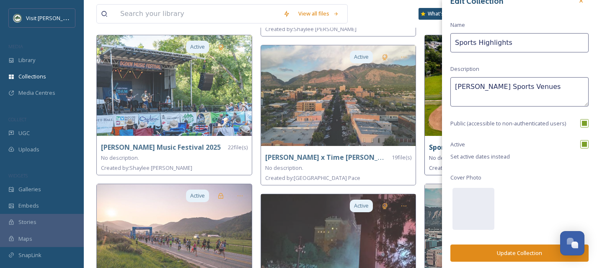
scroll to position [16, 0]
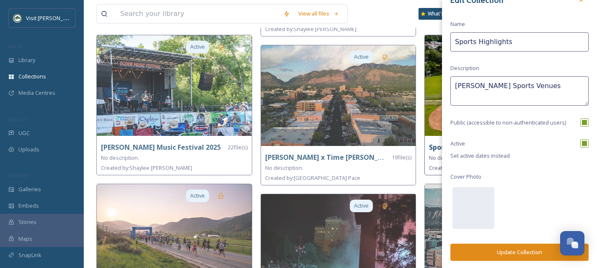
click at [512, 247] on button "Update Collection" at bounding box center [519, 251] width 138 height 17
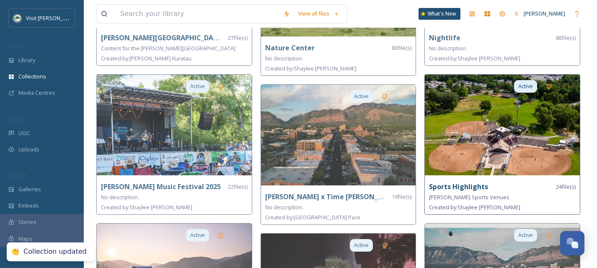
scroll to position [451, 0]
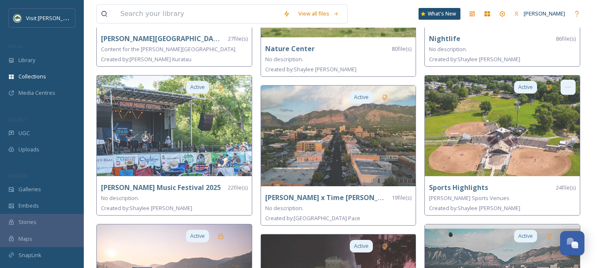
click at [567, 84] on icon at bounding box center [567, 87] width 7 height 7
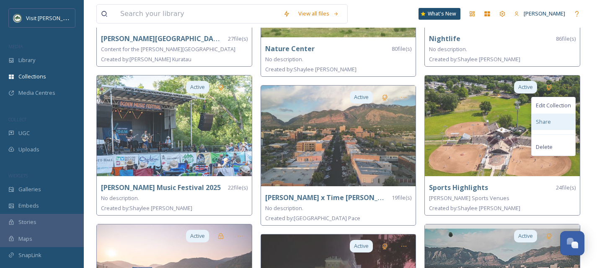
click at [554, 121] on div "Share" at bounding box center [553, 121] width 44 height 16
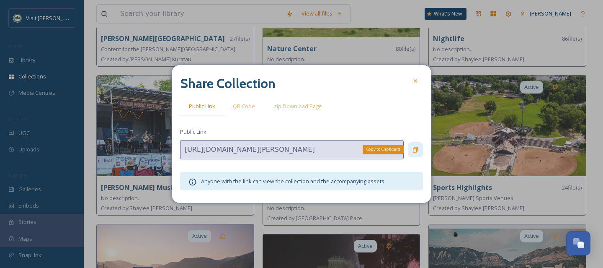
click at [419, 150] on div "Copy to Clipboard" at bounding box center [415, 149] width 15 height 15
click at [412, 77] on div at bounding box center [415, 80] width 15 height 15
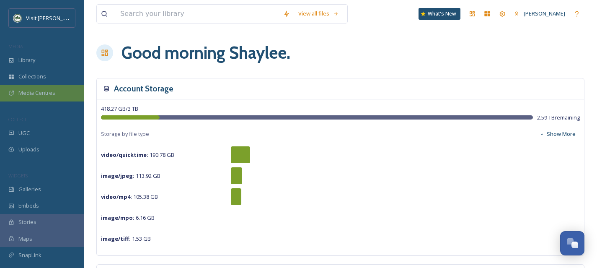
click at [44, 95] on span "Media Centres" at bounding box center [36, 93] width 37 height 8
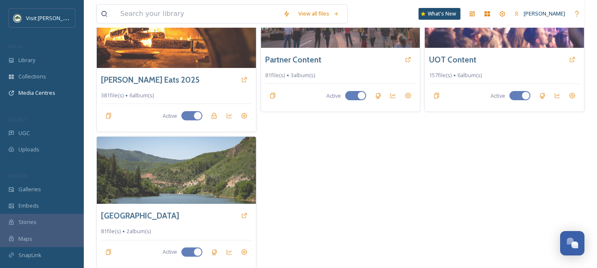
scroll to position [208, 0]
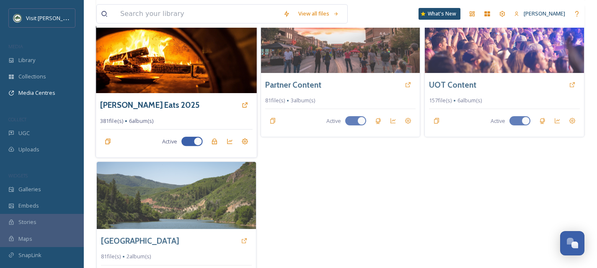
click at [147, 85] on img at bounding box center [176, 60] width 160 height 68
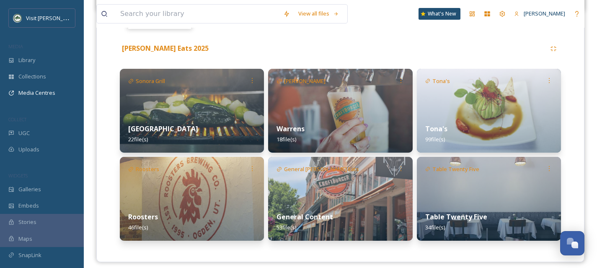
scroll to position [183, 0]
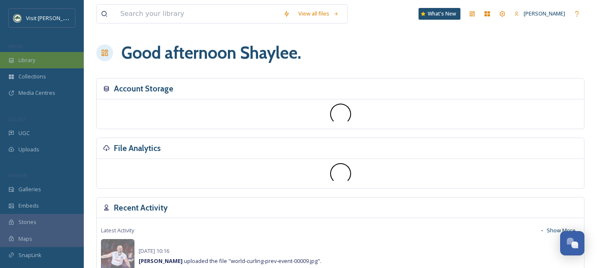
click at [41, 58] on div "Library" at bounding box center [42, 60] width 84 height 16
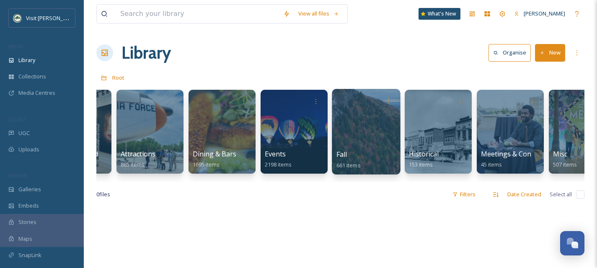
scroll to position [0, 56]
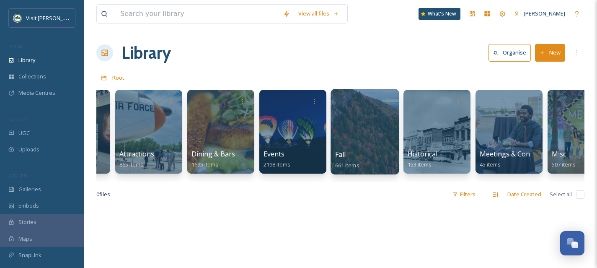
click at [359, 150] on div "Fall 661 items" at bounding box center [365, 159] width 60 height 21
click at [377, 129] on div at bounding box center [364, 131] width 68 height 85
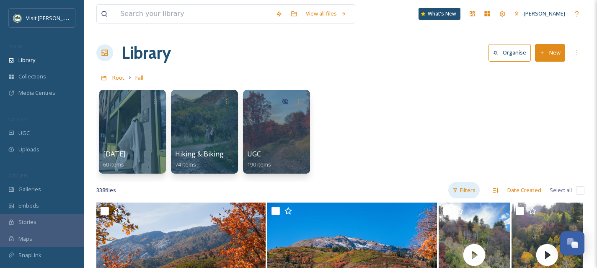
click at [462, 191] on div "Filters" at bounding box center [463, 190] width 31 height 16
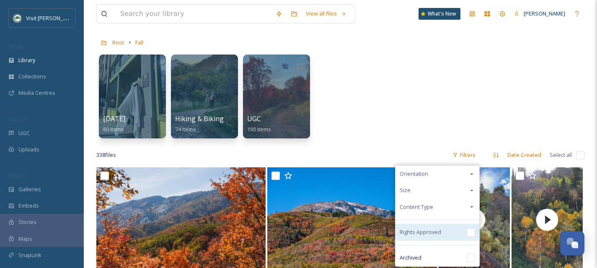
scroll to position [49, 0]
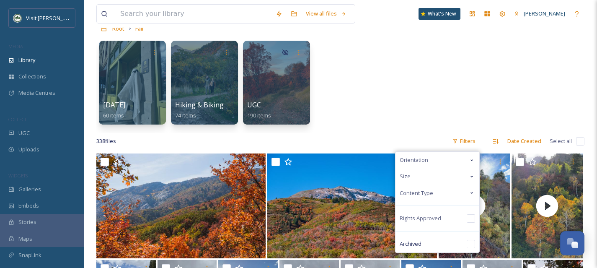
click at [425, 195] on span "Content Type" at bounding box center [415, 193] width 33 height 8
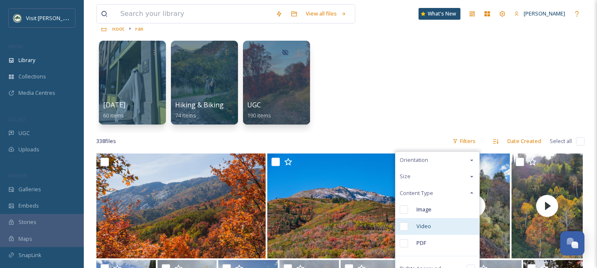
click at [408, 226] on input "checkbox" at bounding box center [403, 226] width 8 height 8
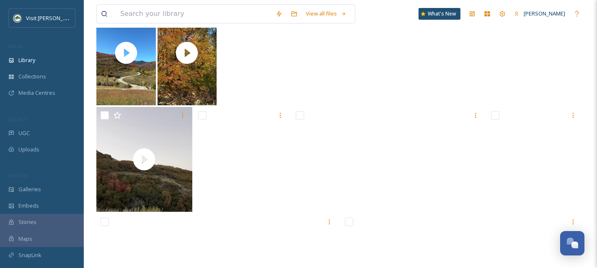
scroll to position [516, 0]
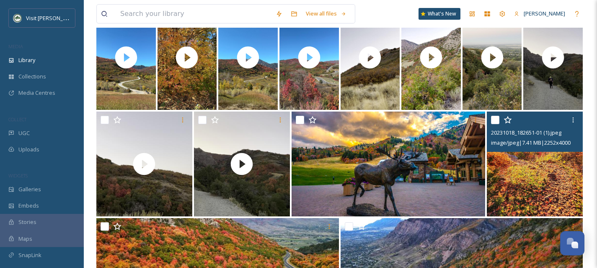
click at [546, 169] on img at bounding box center [535, 163] width 96 height 105
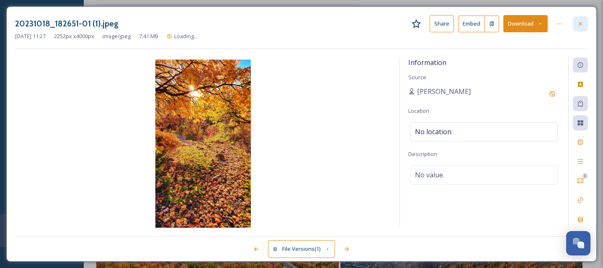
click at [581, 26] on icon at bounding box center [580, 24] width 7 height 7
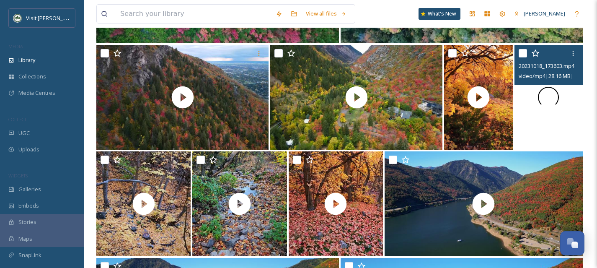
scroll to position [2604, 0]
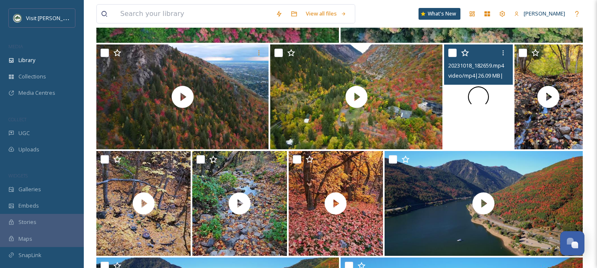
click at [499, 129] on div at bounding box center [478, 96] width 68 height 105
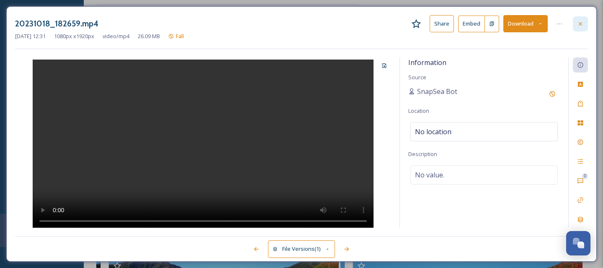
click at [584, 29] on div at bounding box center [580, 23] width 15 height 15
